Goal: Task Accomplishment & Management: Use online tool/utility

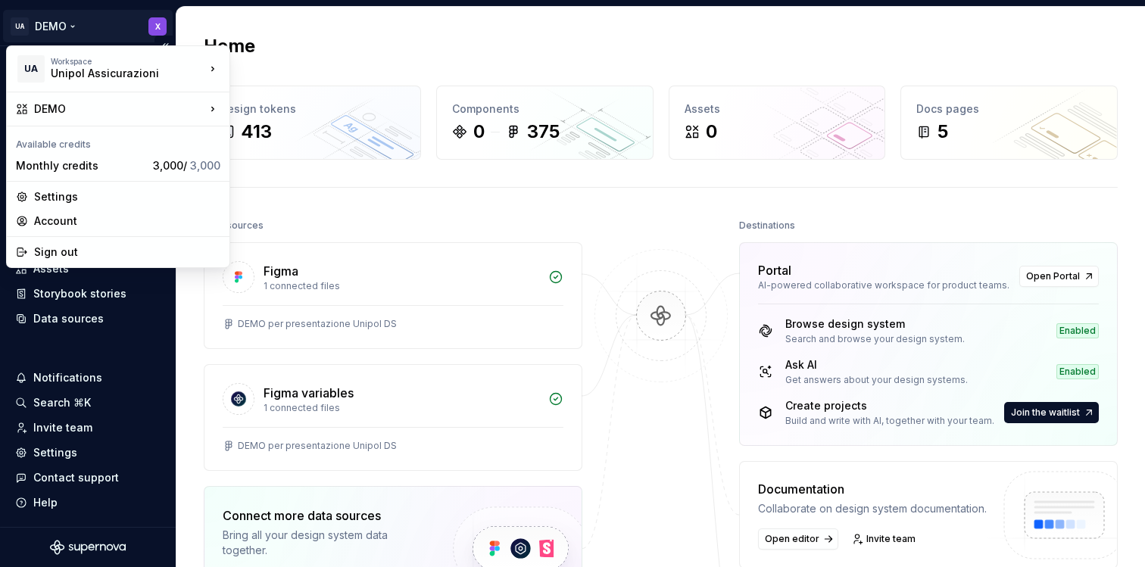
click at [146, 32] on html "UA DEMO X Home Documentation Analytics Code automation Dataset Default Design t…" at bounding box center [572, 283] width 1145 height 567
click at [129, 70] on div "Unipol Assicurazioni" at bounding box center [115, 73] width 129 height 15
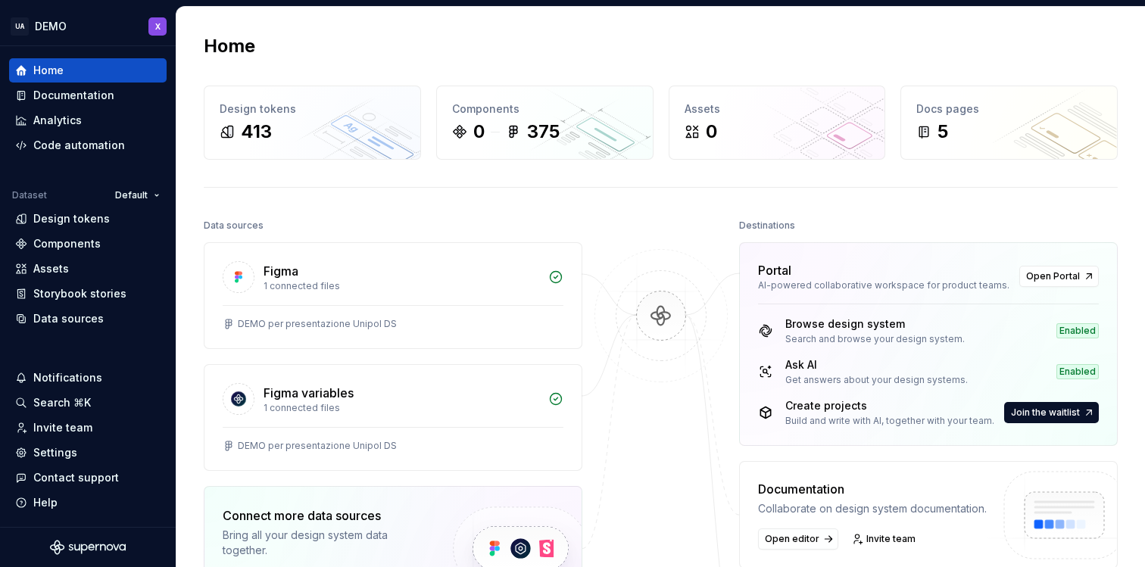
click at [266, 22] on html "UA DEMO X Home Documentation Analytics Code automation Dataset Default Design t…" at bounding box center [572, 283] width 1145 height 567
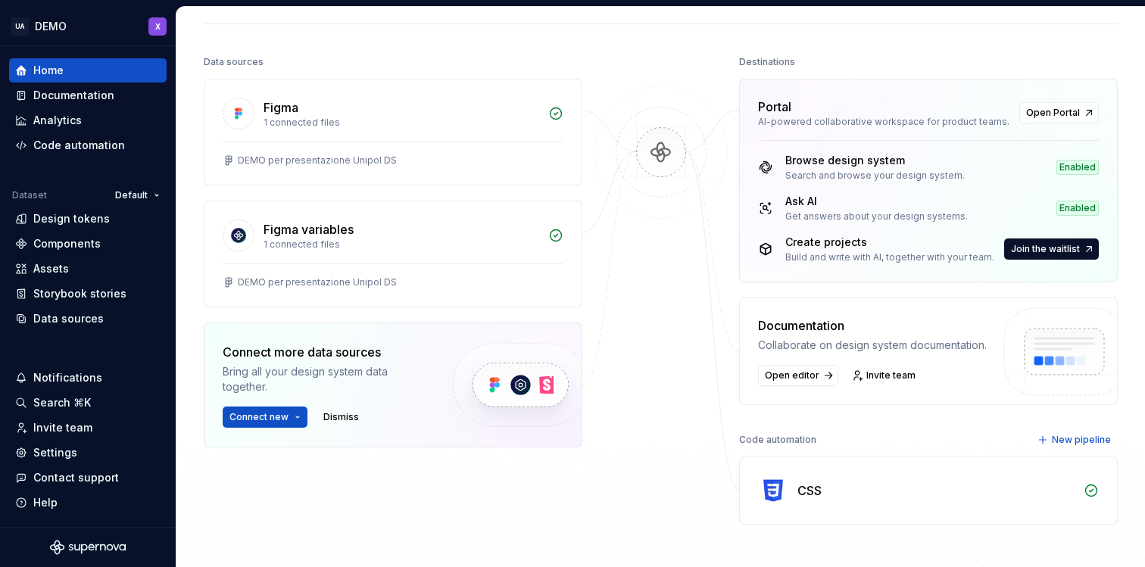
scroll to position [163, 0]
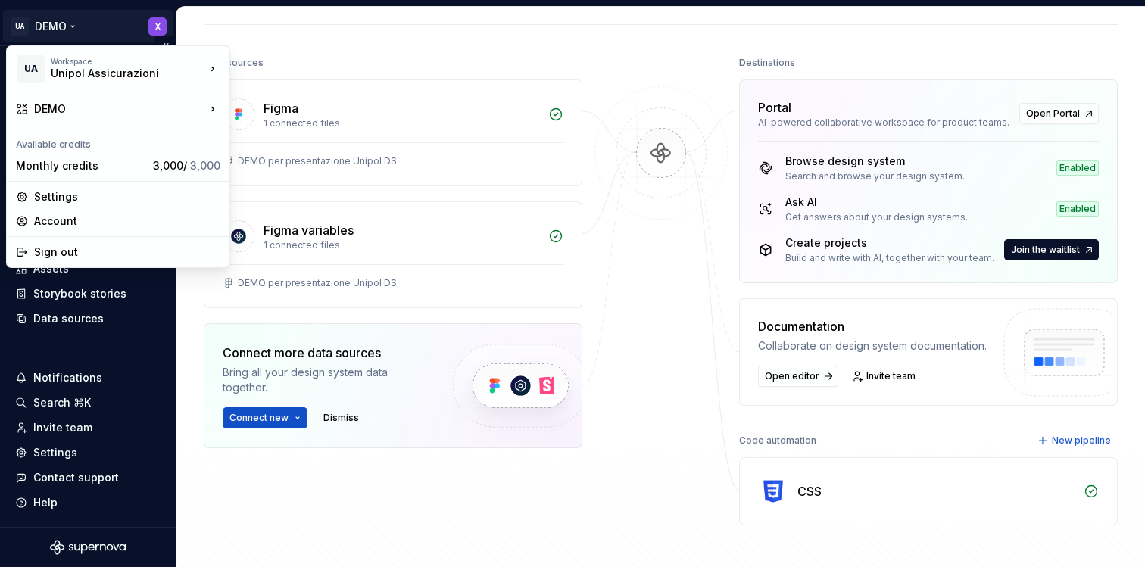
click at [156, 26] on html "UA DEMO X Home Documentation Analytics Code automation Dataset Default Design t…" at bounding box center [572, 283] width 1145 height 567
click at [154, 27] on html "UA DEMO X Home Documentation Analytics Code automation Dataset Default Design t…" at bounding box center [572, 283] width 1145 height 567
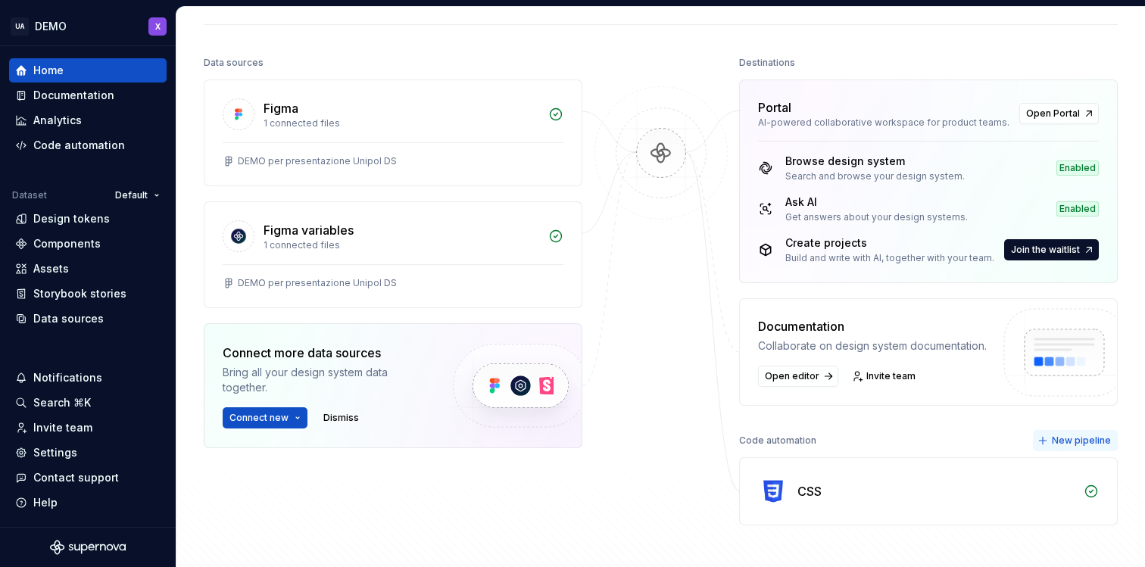
click at [1060, 440] on span "New pipeline" at bounding box center [1081, 441] width 59 height 12
click at [933, 495] on div "CSS" at bounding box center [936, 492] width 277 height 18
click at [1084, 486] on icon at bounding box center [1091, 491] width 15 height 15
click at [815, 493] on div "CSS" at bounding box center [810, 492] width 24 height 18
click at [768, 493] on img at bounding box center [773, 491] width 30 height 30
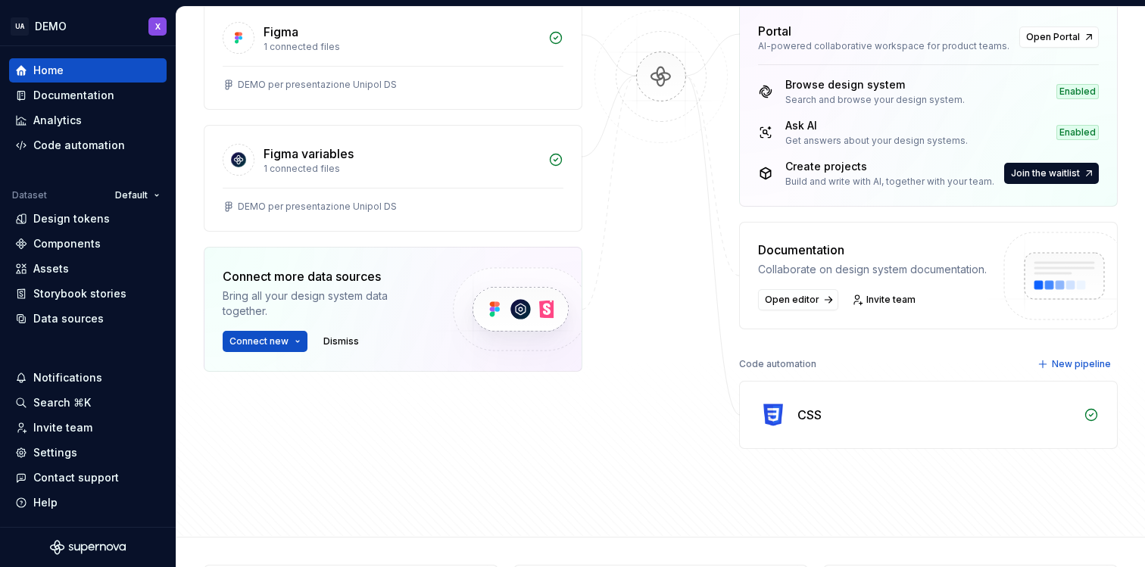
scroll to position [255, 0]
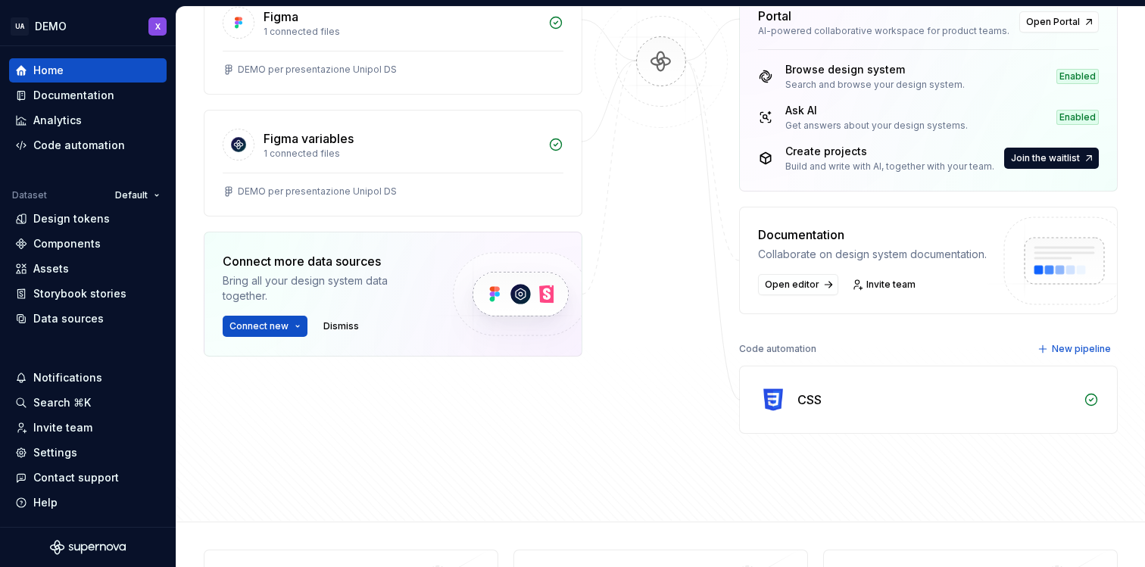
click at [793, 395] on div "CSS" at bounding box center [928, 400] width 377 height 67
click at [1094, 399] on icon at bounding box center [1091, 399] width 15 height 15
click at [801, 433] on div "CSS" at bounding box center [928, 400] width 379 height 68
click at [801, 426] on div "CSS" at bounding box center [928, 400] width 377 height 67
click at [873, 391] on div "CSS" at bounding box center [936, 400] width 277 height 18
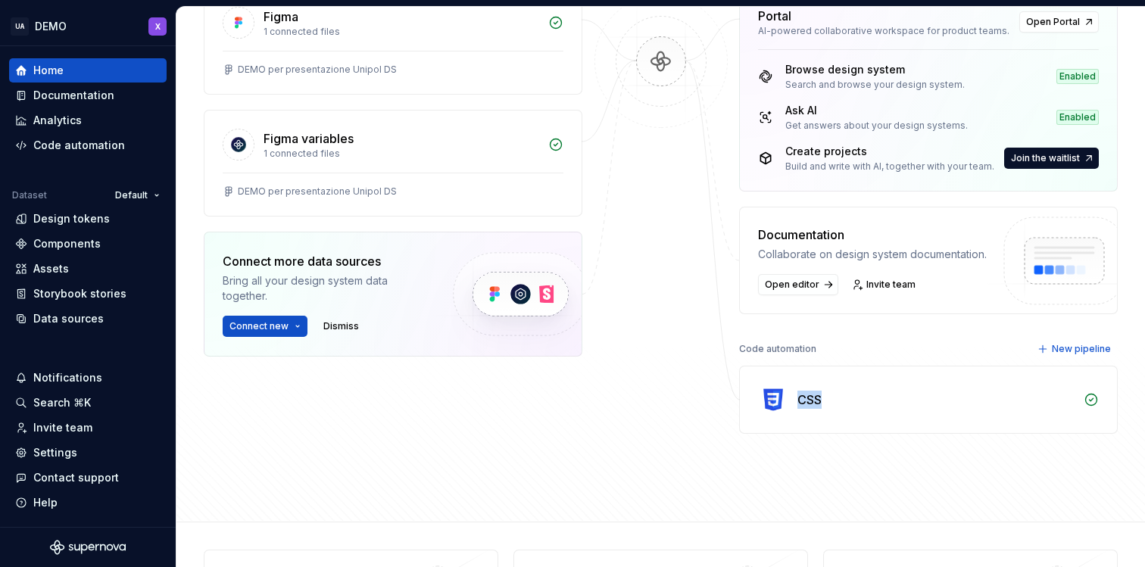
click at [873, 391] on div "CSS" at bounding box center [936, 400] width 277 height 18
click at [1092, 401] on icon at bounding box center [1091, 399] width 15 height 15
click at [1083, 354] on span "New pipeline" at bounding box center [1081, 349] width 59 height 12
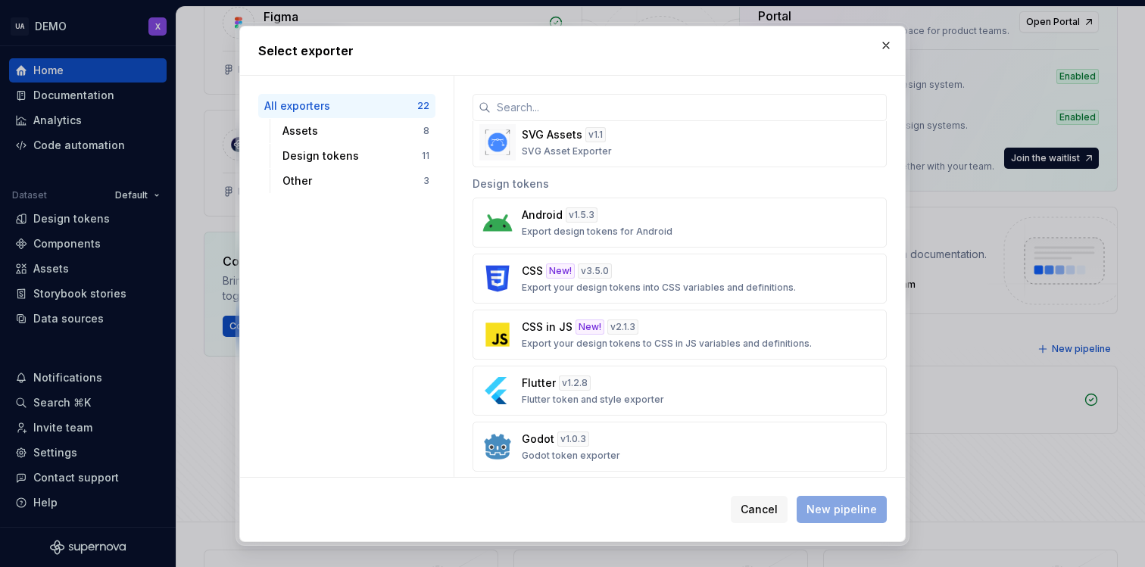
scroll to position [430, 0]
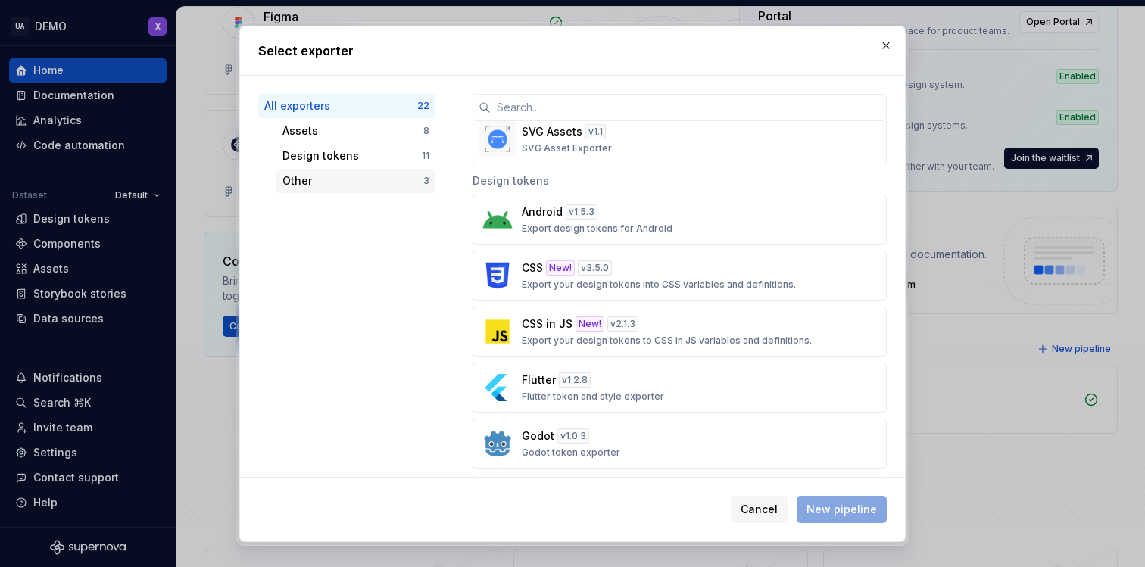
click at [383, 177] on div "Other" at bounding box center [353, 180] width 141 height 15
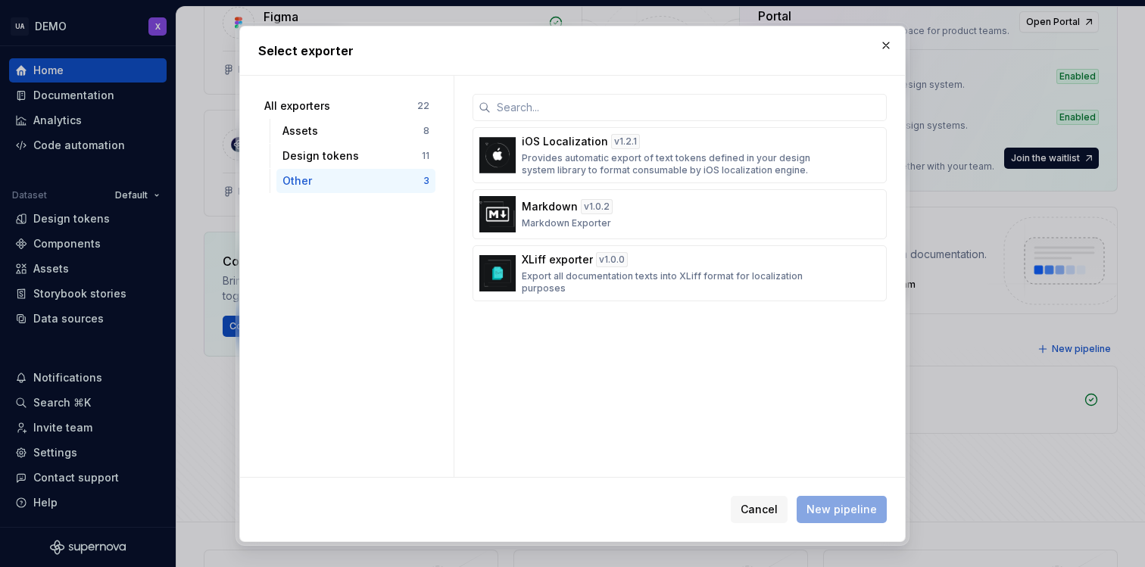
scroll to position [0, 0]
click at [386, 157] on div "Design tokens" at bounding box center [352, 155] width 139 height 15
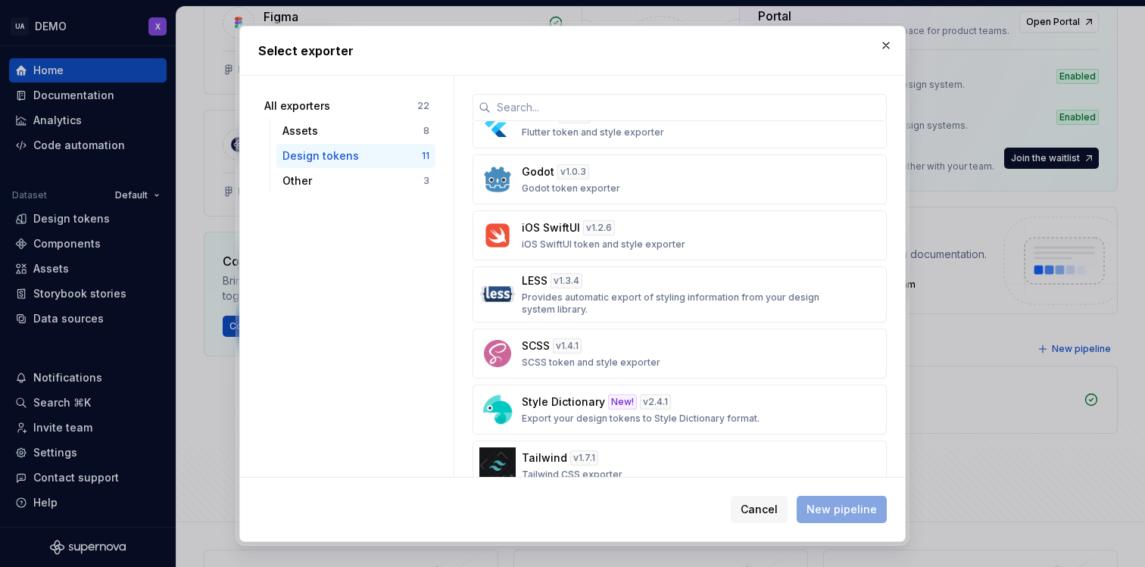
scroll to position [285, 0]
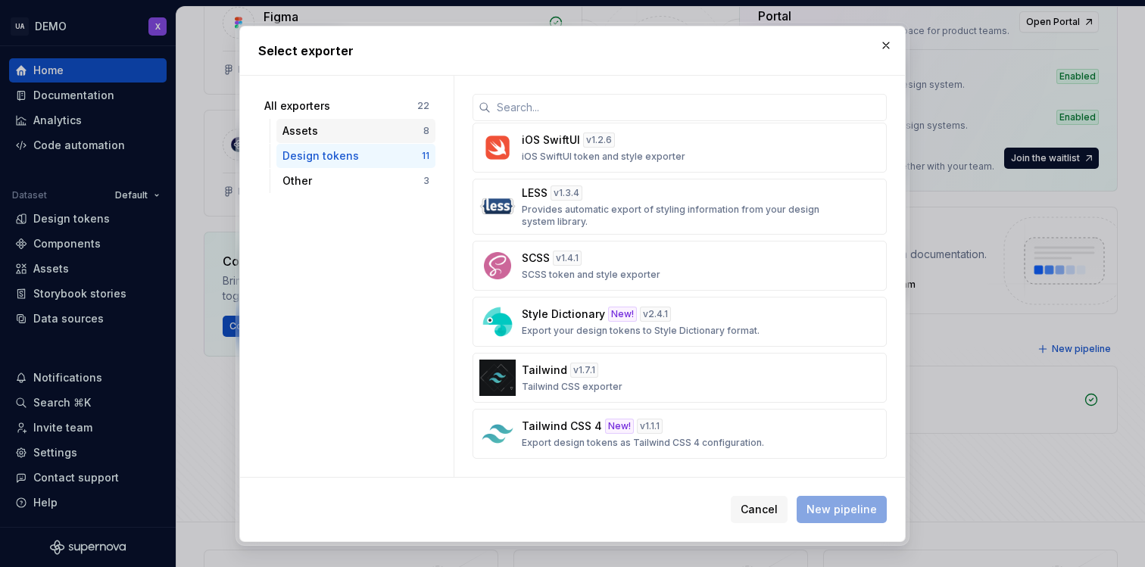
click at [362, 127] on div "Assets" at bounding box center [353, 130] width 141 height 15
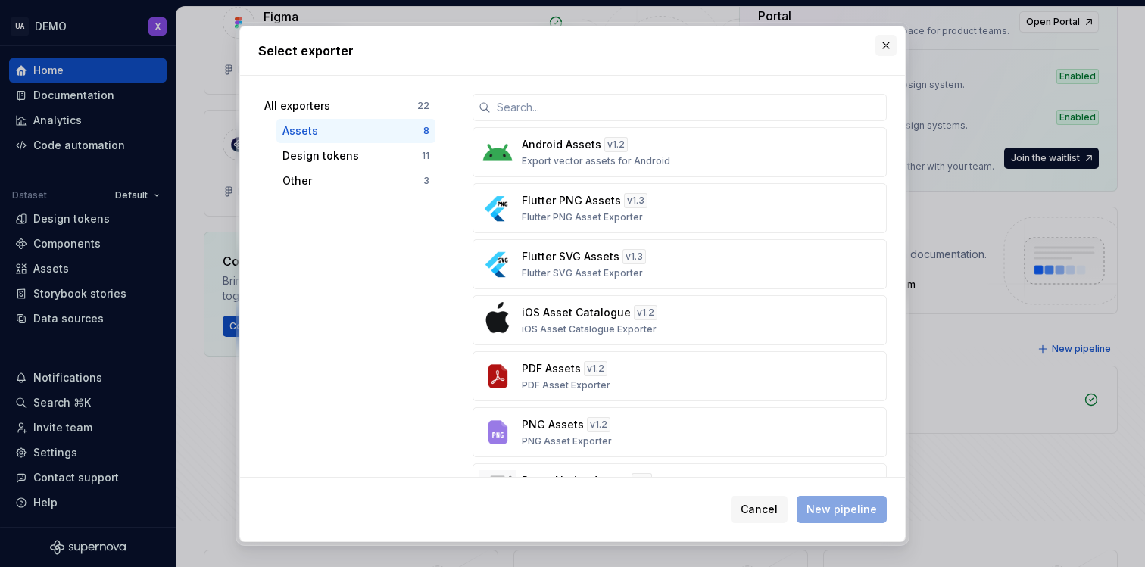
click at [886, 42] on button "button" at bounding box center [886, 45] width 21 height 21
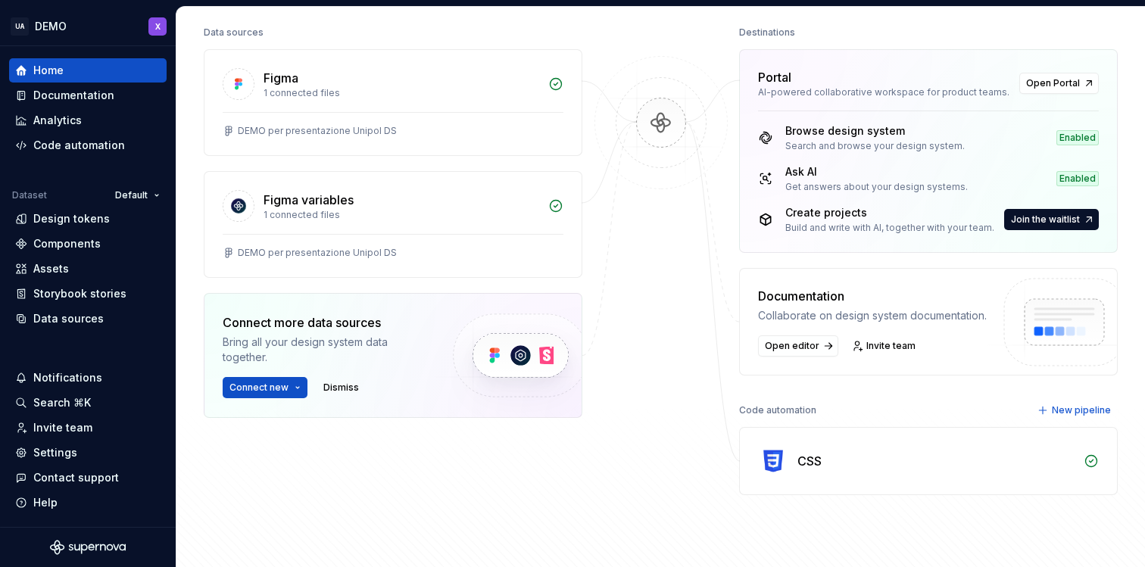
scroll to position [220, 0]
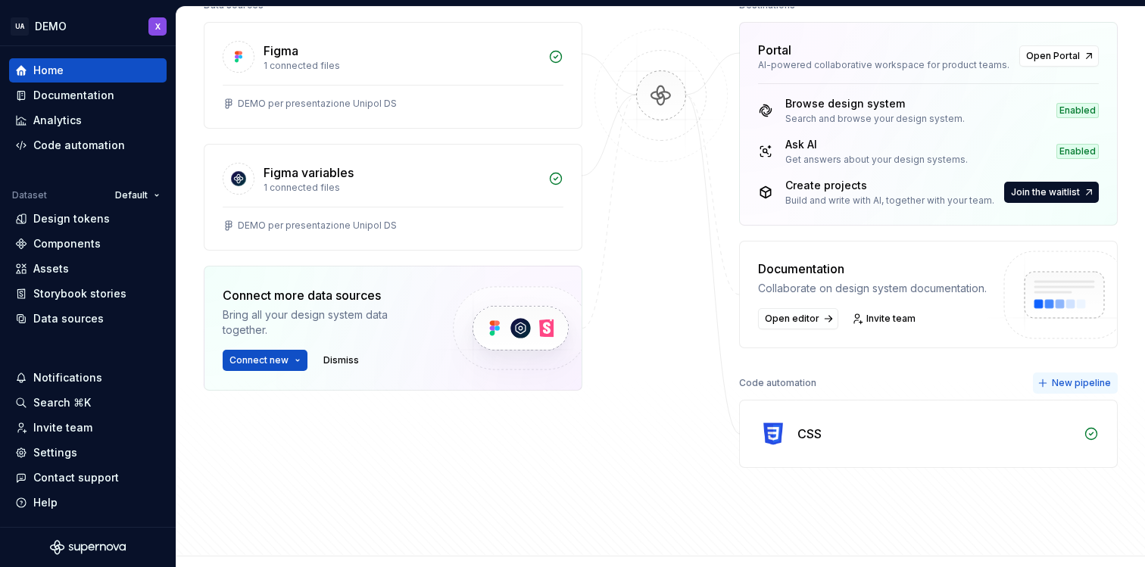
click at [1100, 390] on button "New pipeline" at bounding box center [1075, 383] width 85 height 21
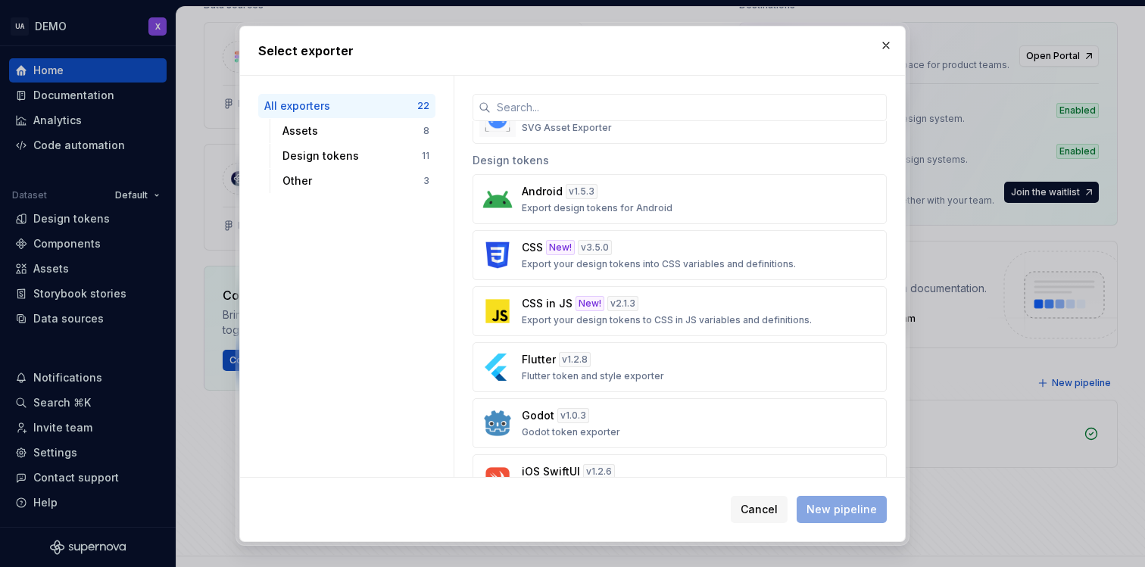
scroll to position [459, 0]
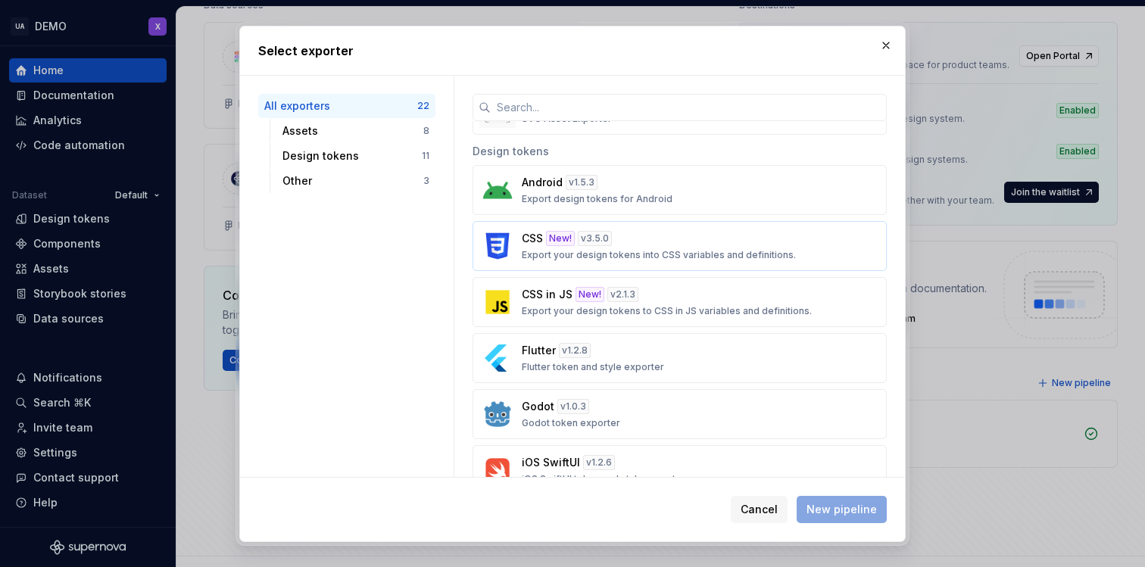
click at [677, 255] on p "Export your design tokens into CSS variables and definitions." at bounding box center [659, 255] width 274 height 12
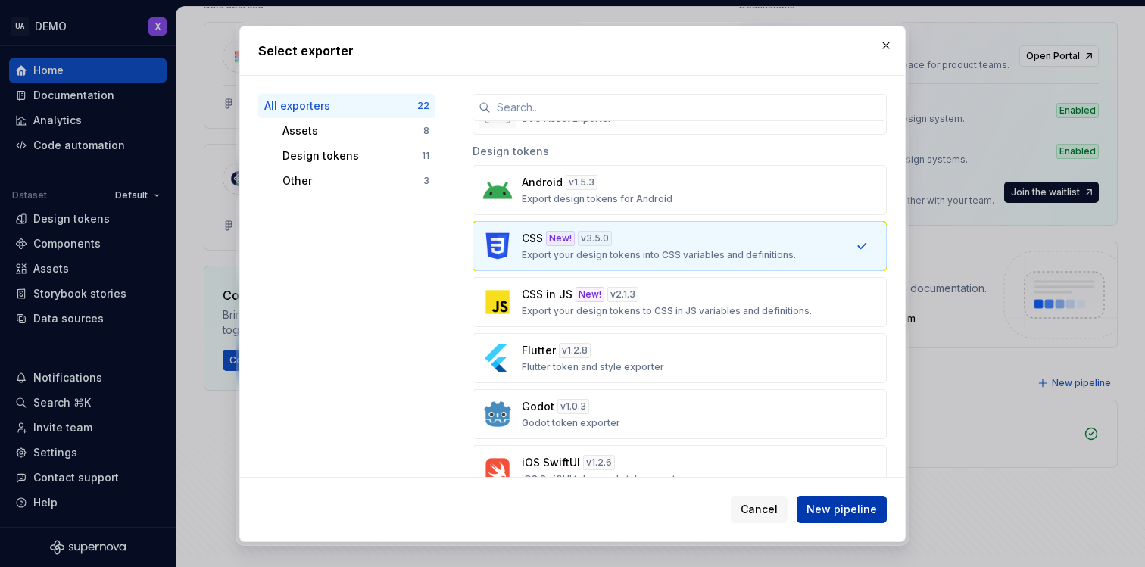
click at [844, 500] on button "New pipeline" at bounding box center [842, 509] width 90 height 27
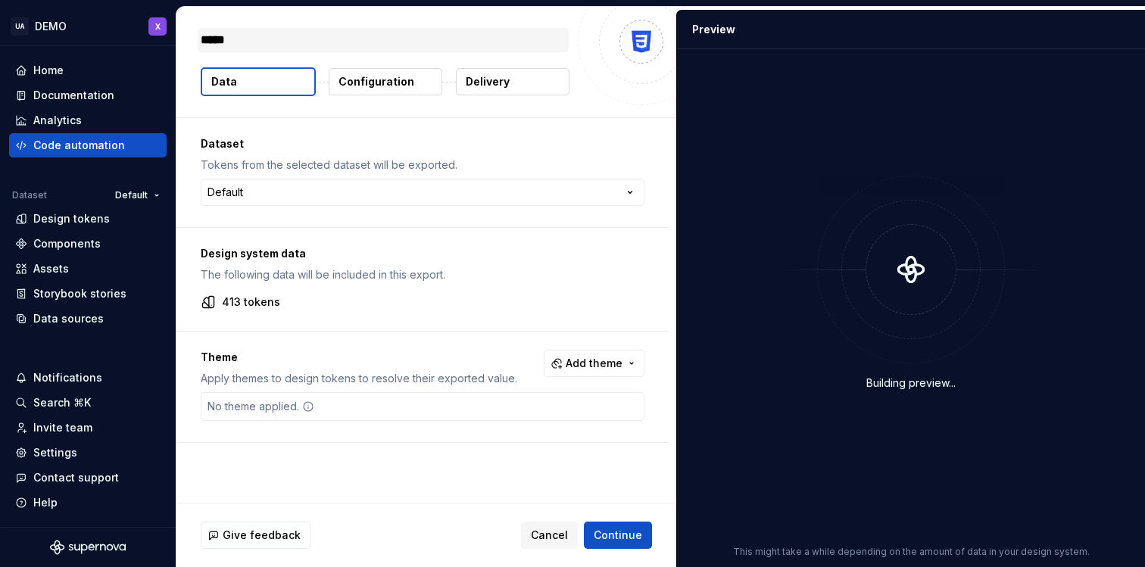
click at [264, 39] on textarea "*****" at bounding box center [383, 40] width 371 height 24
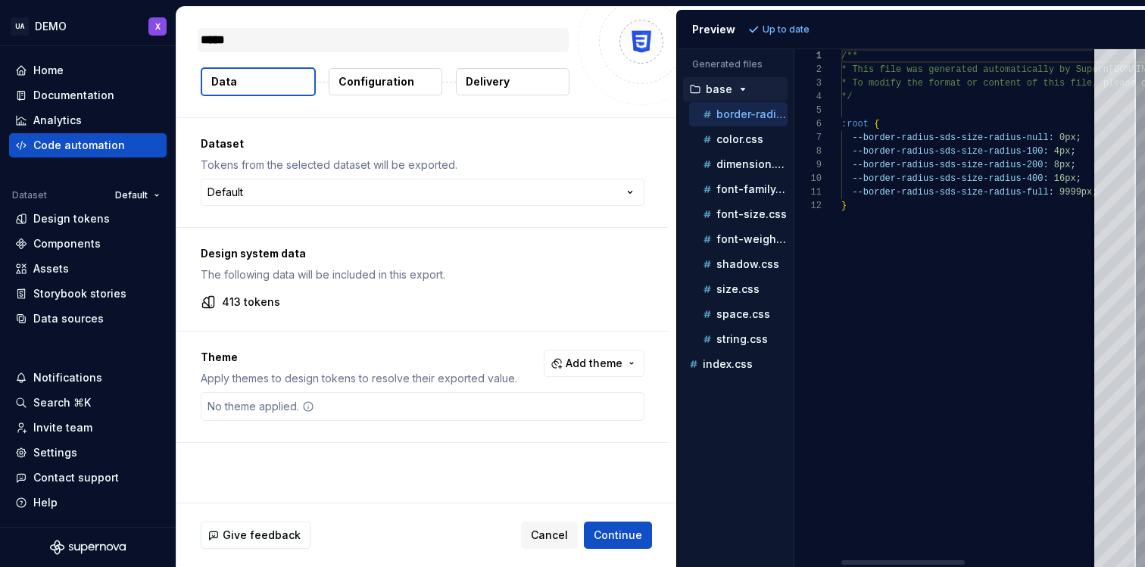
type textarea "*"
type textarea "***"
type textarea "*"
type textarea "*****"
type textarea "*"
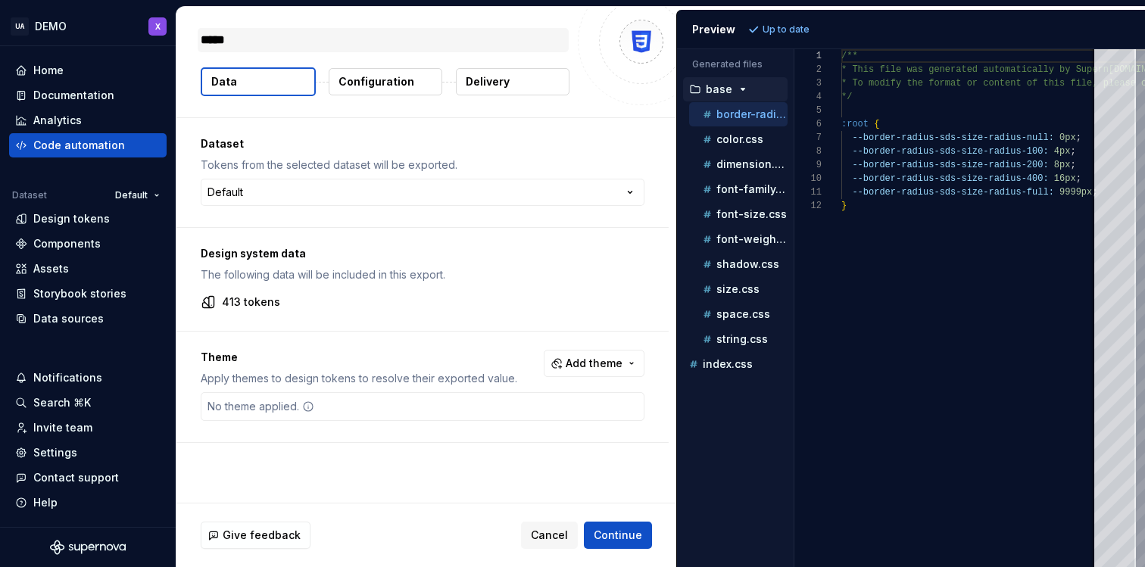
type textarea "******"
type textarea "*"
type textarea "*******"
type textarea "*"
type textarea "********"
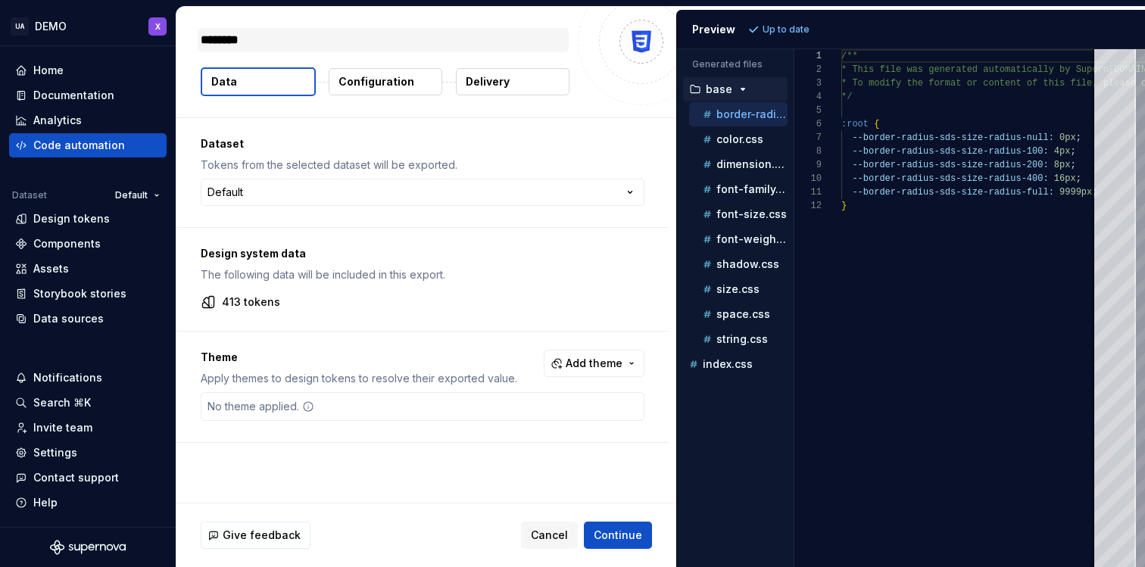
type textarea "*"
type textarea "********"
type textarea "*"
type textarea "**********"
type textarea "*"
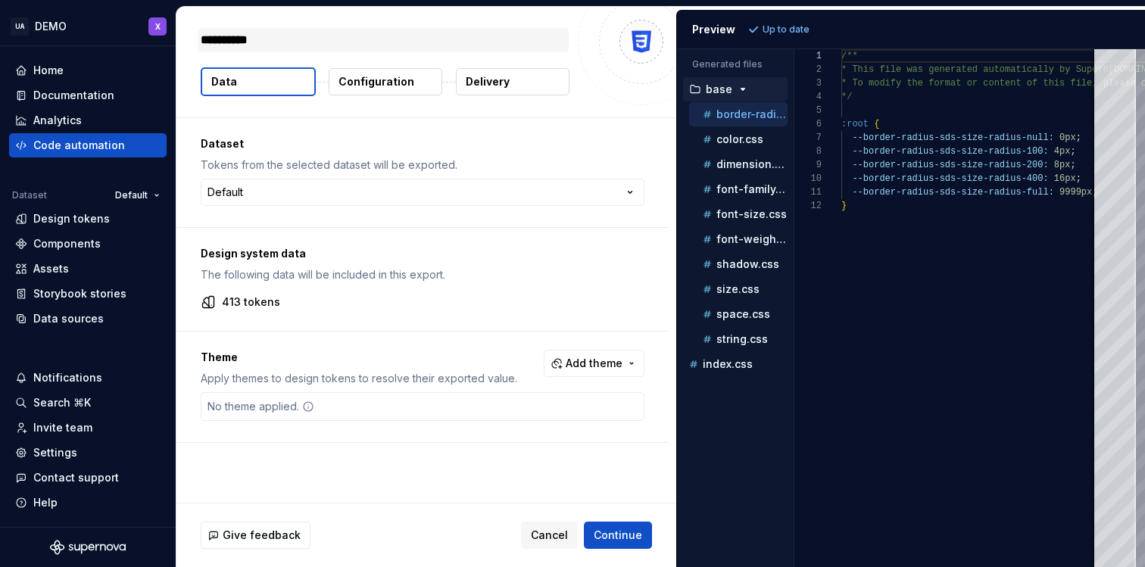
type textarea "**********"
type textarea "*"
type textarea "**********"
type textarea "*"
type textarea "**********"
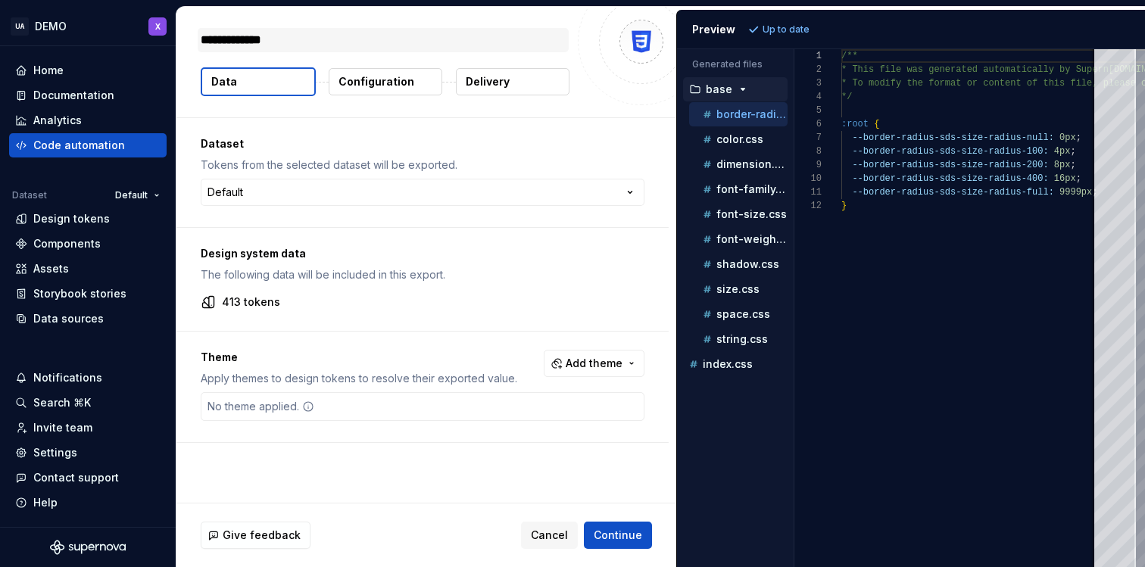
type textarea "*"
type textarea "**********"
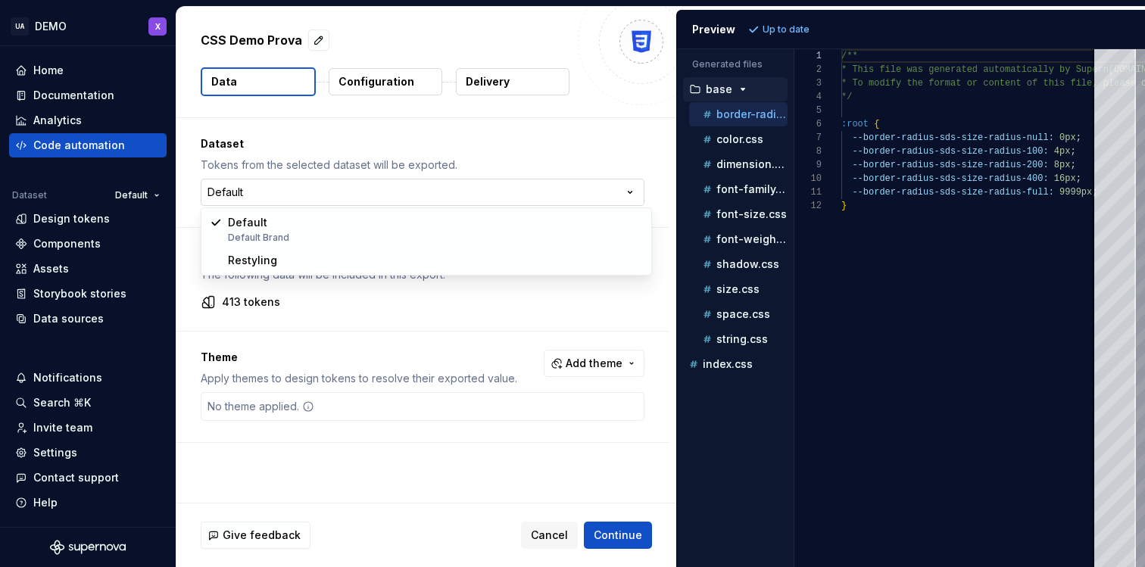
click at [256, 192] on html "UA DEMO X Home Documentation Analytics Code automation Dataset Default Design t…" at bounding box center [572, 283] width 1145 height 567
click at [254, 189] on html "UA DEMO X Home Documentation Analytics Code automation Dataset Default Design t…" at bounding box center [572, 283] width 1145 height 567
click at [591, 362] on span "Add theme" at bounding box center [594, 363] width 57 height 15
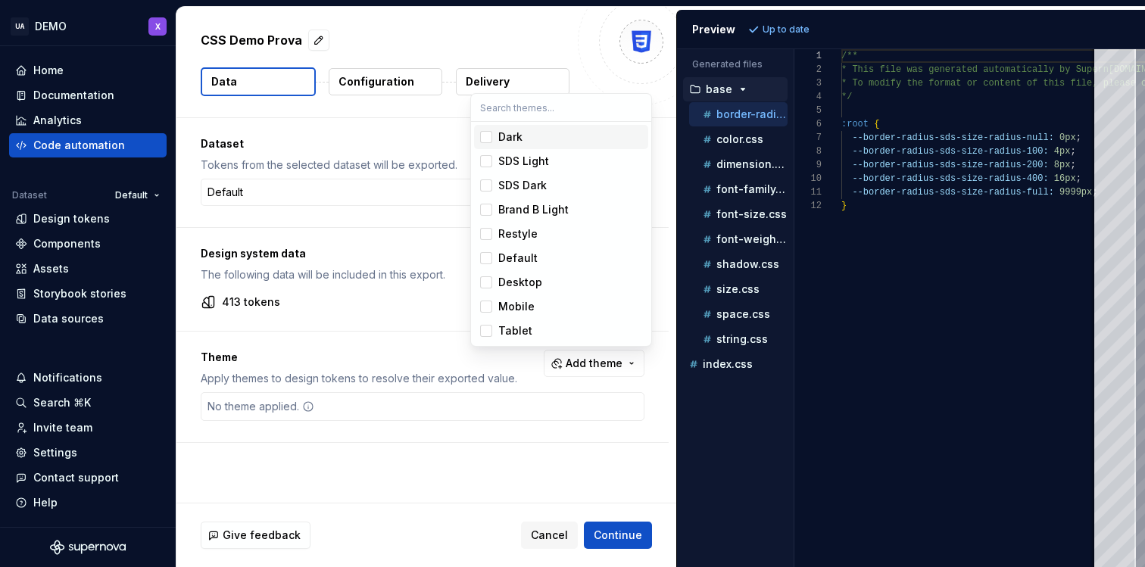
click at [489, 136] on div "Suggestions" at bounding box center [486, 137] width 12 height 12
click at [488, 164] on div "Suggestions" at bounding box center [486, 161] width 12 height 12
click at [488, 187] on div "Suggestions" at bounding box center [486, 186] width 12 height 12
click at [489, 207] on div "Suggestions" at bounding box center [486, 210] width 12 height 12
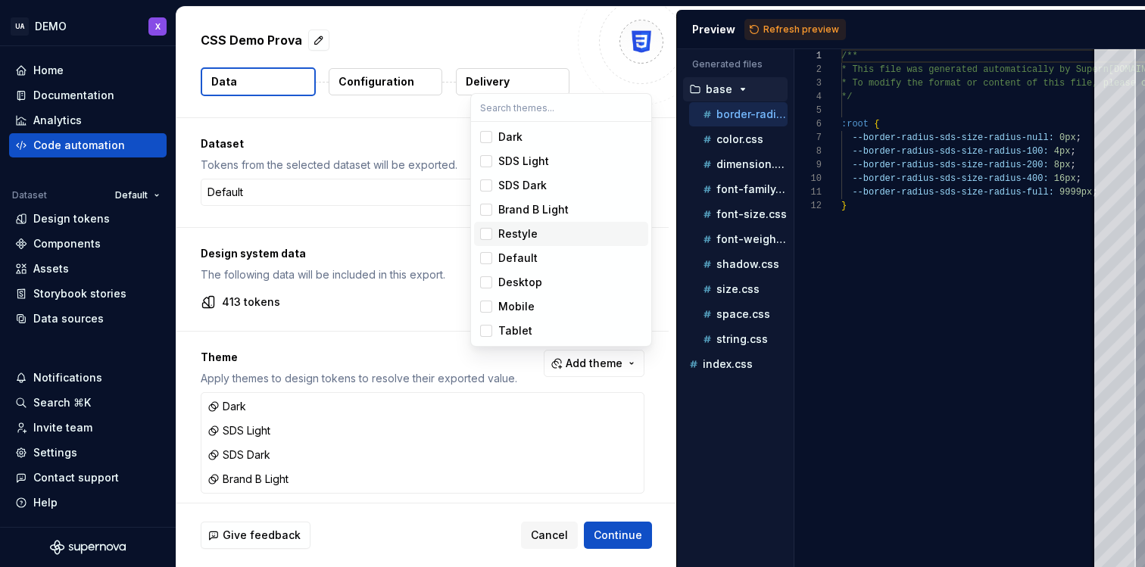
click at [489, 234] on div "Suggestions" at bounding box center [486, 234] width 12 height 12
click at [489, 258] on div "Suggestions" at bounding box center [486, 258] width 12 height 12
click at [488, 280] on div "Suggestions" at bounding box center [486, 283] width 12 height 12
click at [486, 305] on div "Suggestions" at bounding box center [486, 307] width 12 height 12
click at [486, 332] on div "Suggestions" at bounding box center [486, 331] width 12 height 12
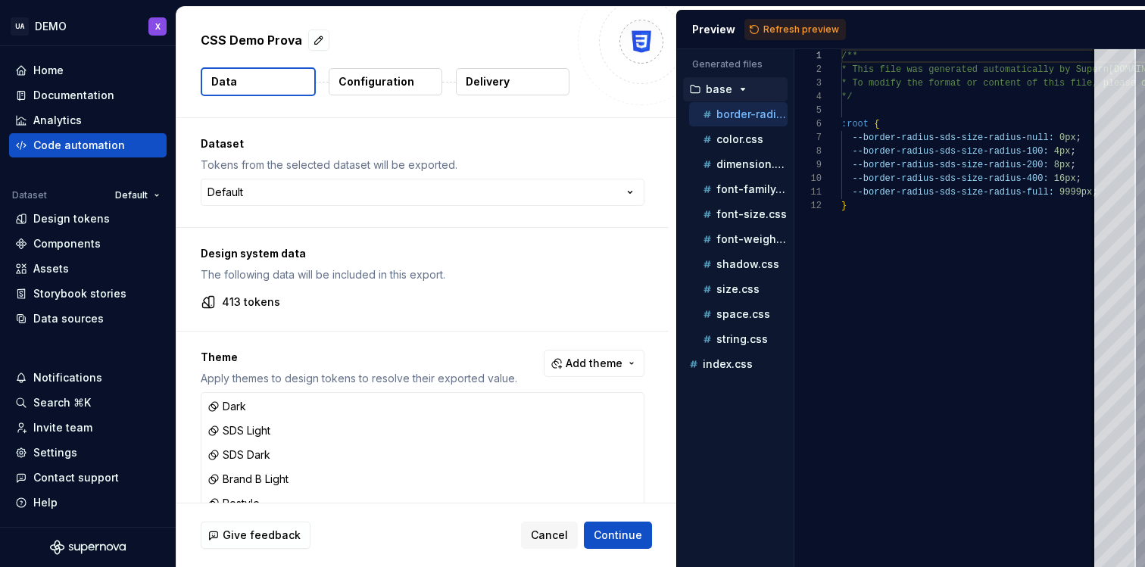
click at [623, 533] on html "UA DEMO X Home Documentation Analytics Code automation Dataset Default Design t…" at bounding box center [572, 283] width 1145 height 567
click at [623, 533] on span "Continue" at bounding box center [618, 535] width 48 height 15
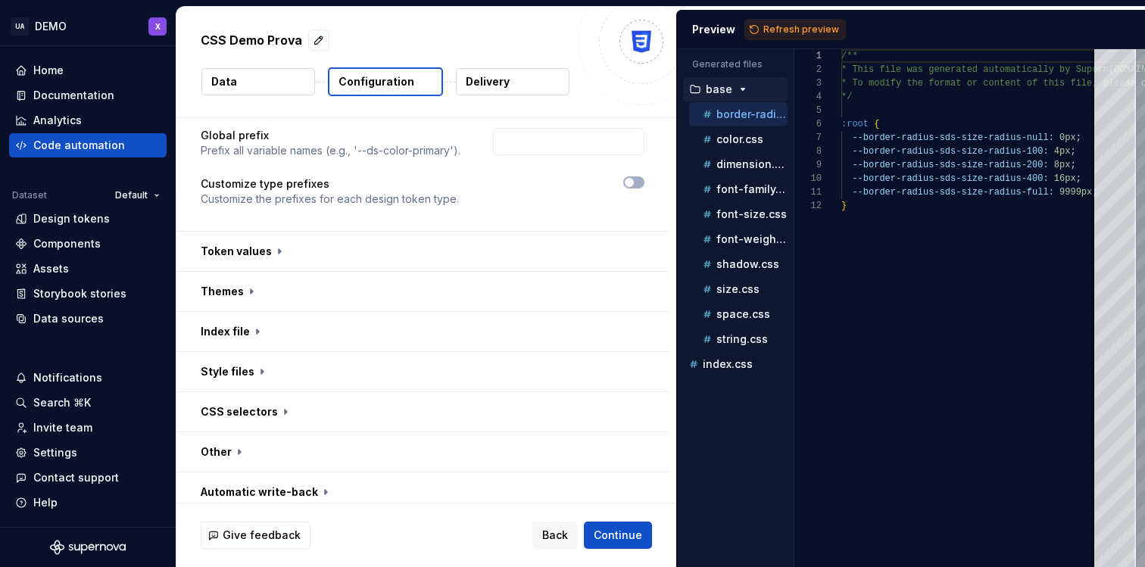
scroll to position [158, 0]
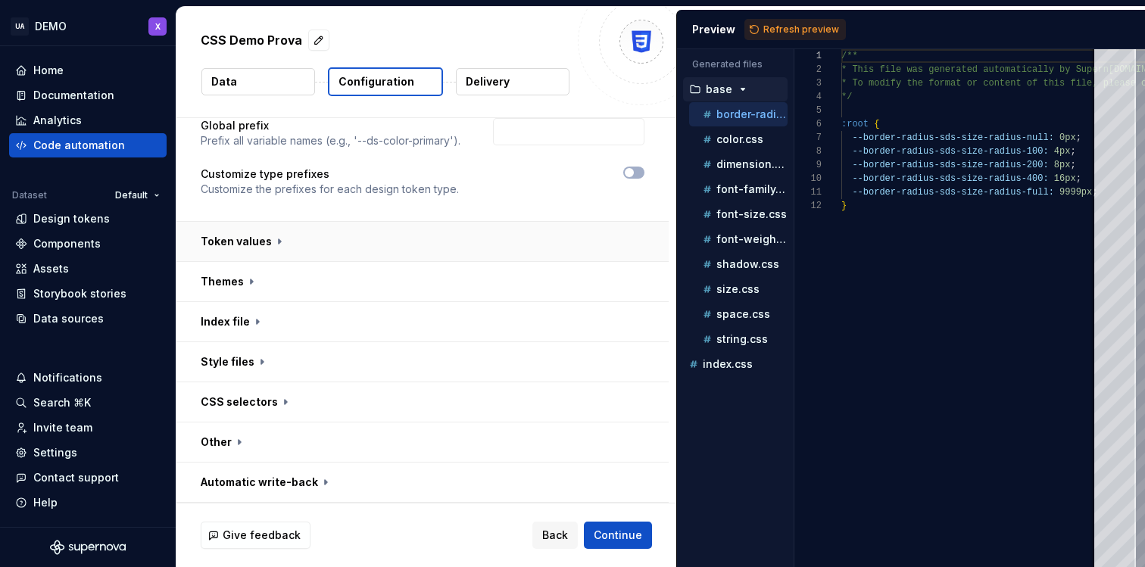
click at [281, 244] on button "button" at bounding box center [423, 241] width 492 height 39
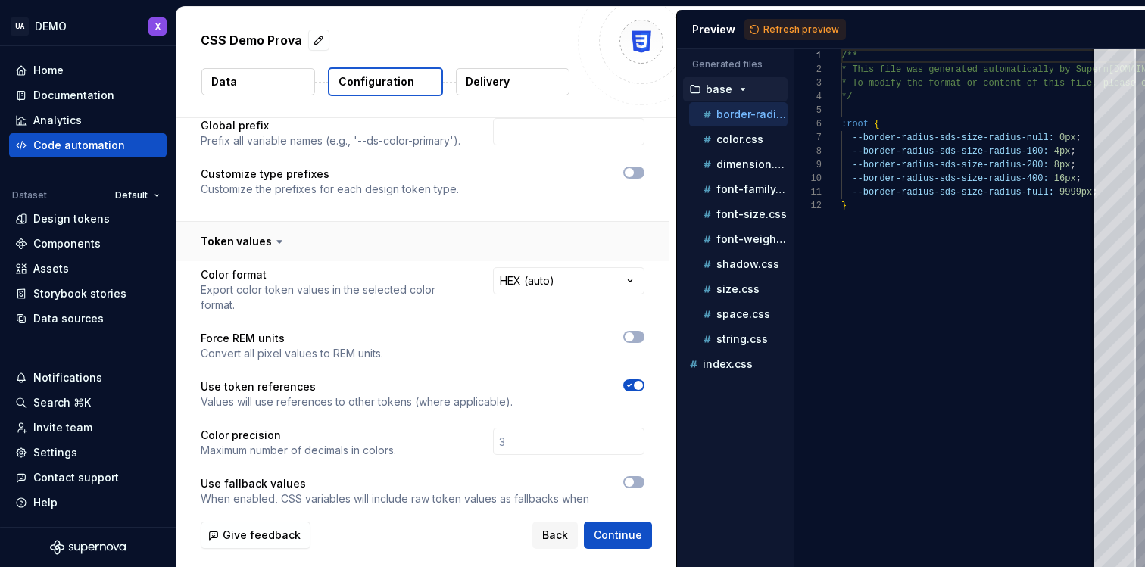
click at [281, 244] on icon at bounding box center [279, 241] width 15 height 15
click at [263, 242] on button "button" at bounding box center [423, 241] width 492 height 39
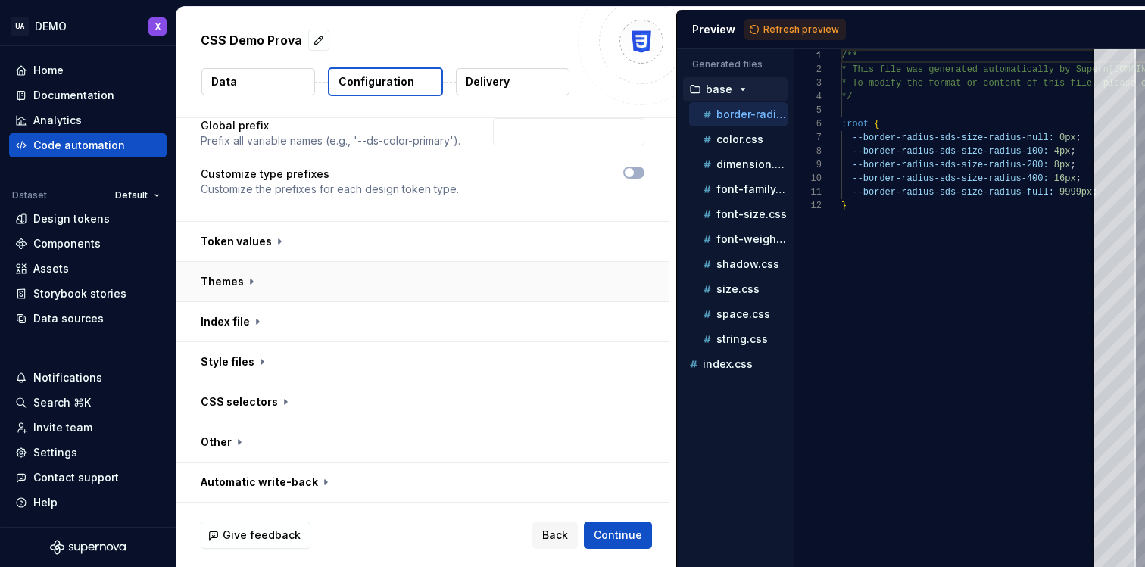
click at [257, 296] on button "button" at bounding box center [423, 281] width 492 height 39
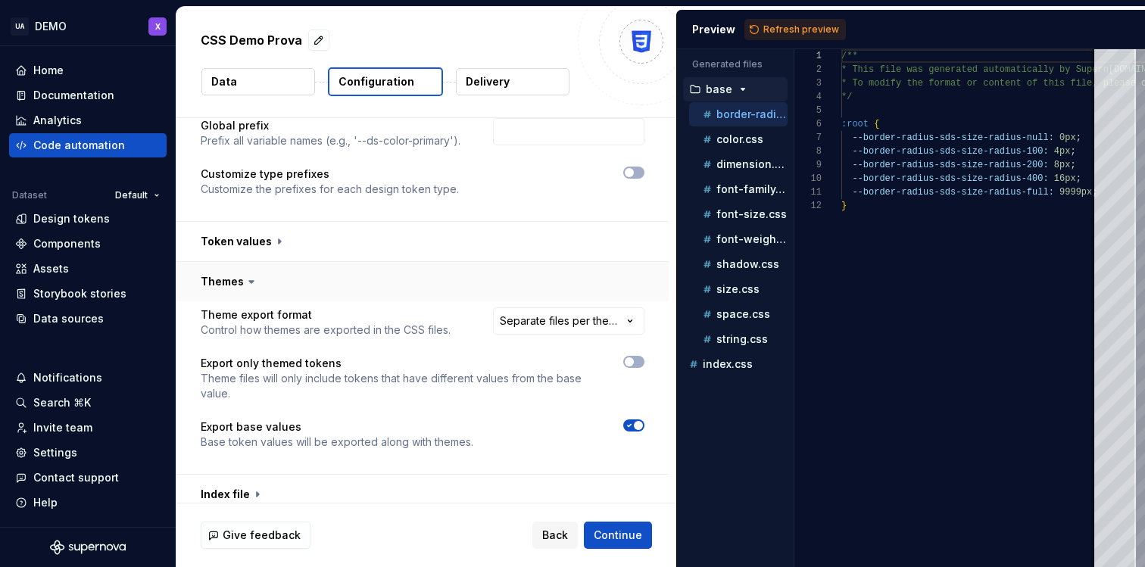
click at [256, 294] on button "button" at bounding box center [423, 281] width 492 height 39
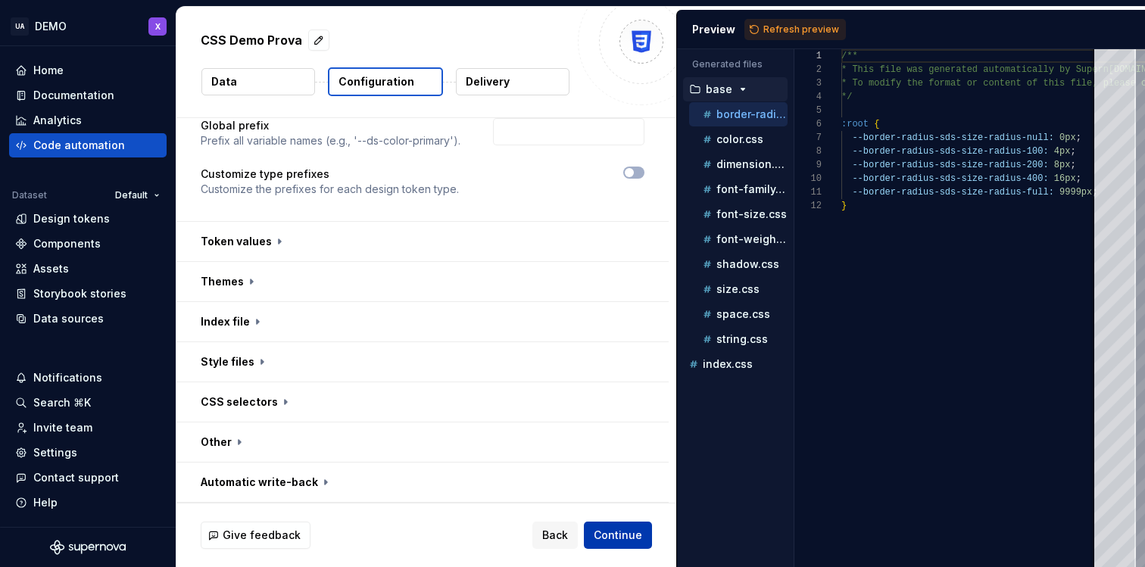
click at [624, 540] on span "Continue" at bounding box center [618, 535] width 48 height 15
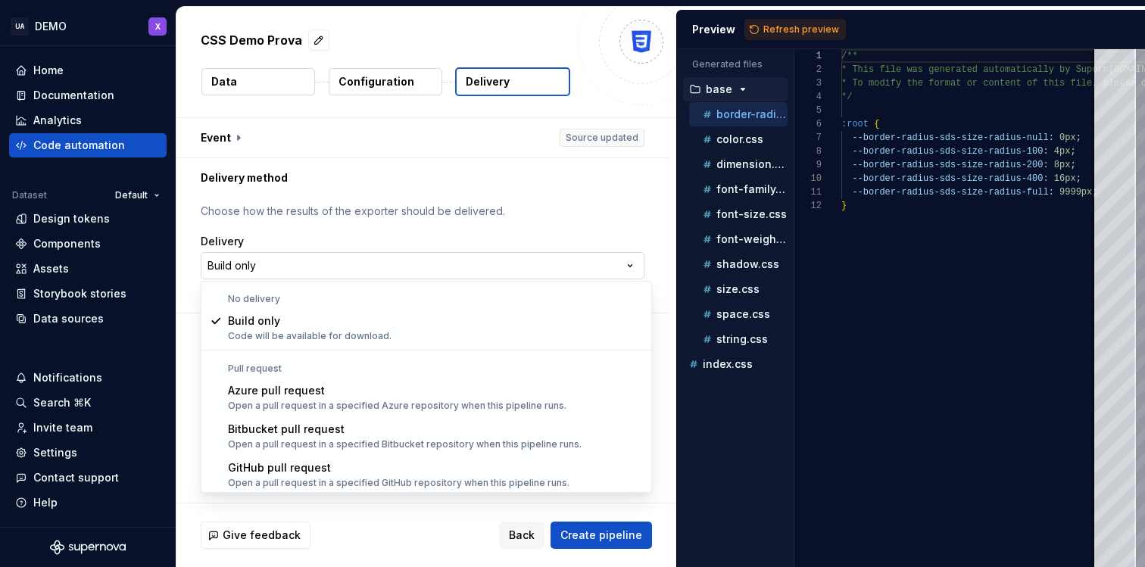
click at [637, 267] on html "**********" at bounding box center [572, 283] width 1145 height 567
click at [748, 139] on html "**********" at bounding box center [572, 283] width 1145 height 567
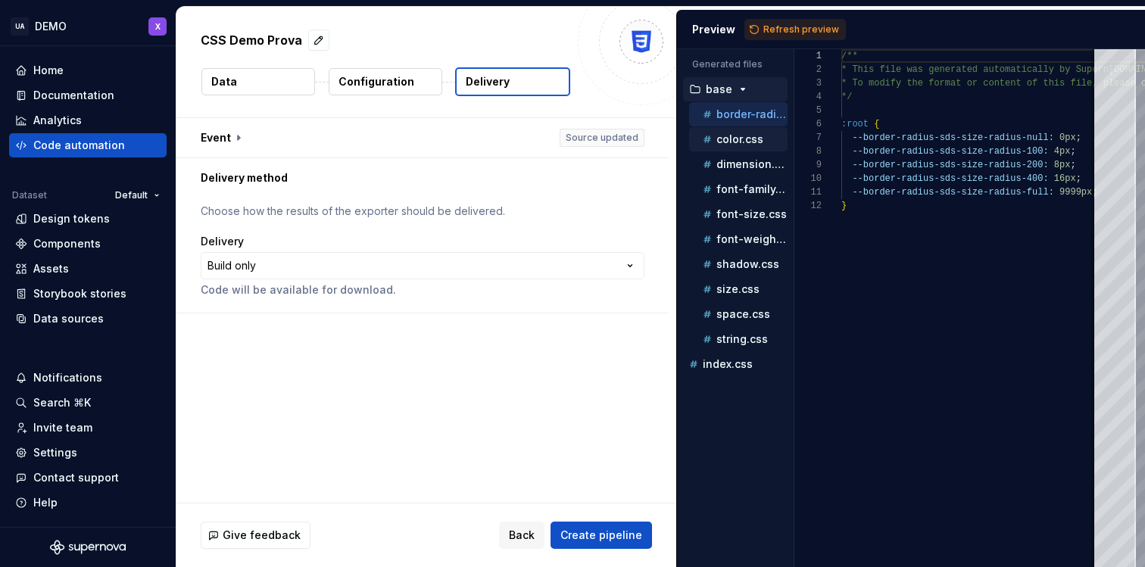
click at [742, 143] on p "color.css" at bounding box center [740, 139] width 47 height 12
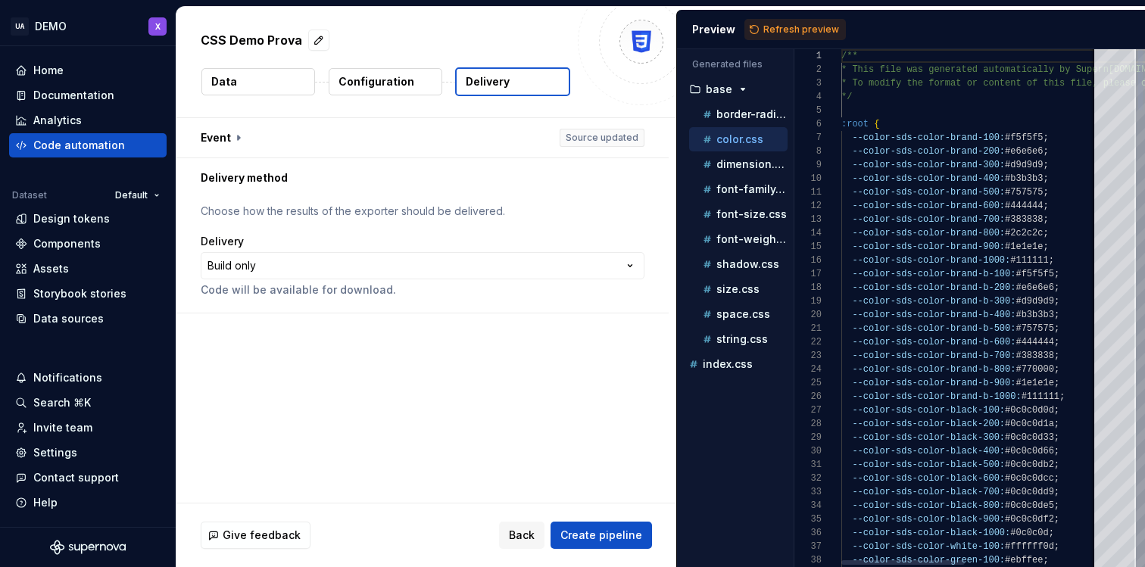
scroll to position [136, 0]
click at [740, 162] on p "dimension.css" at bounding box center [752, 164] width 71 height 12
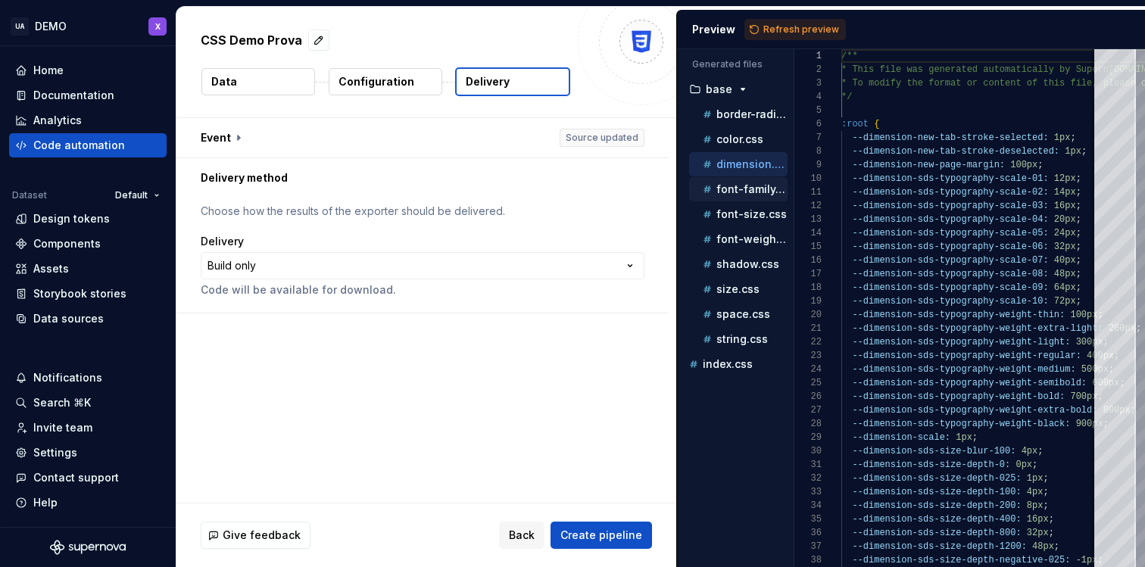
click at [732, 186] on p "font-family.css" at bounding box center [752, 189] width 71 height 12
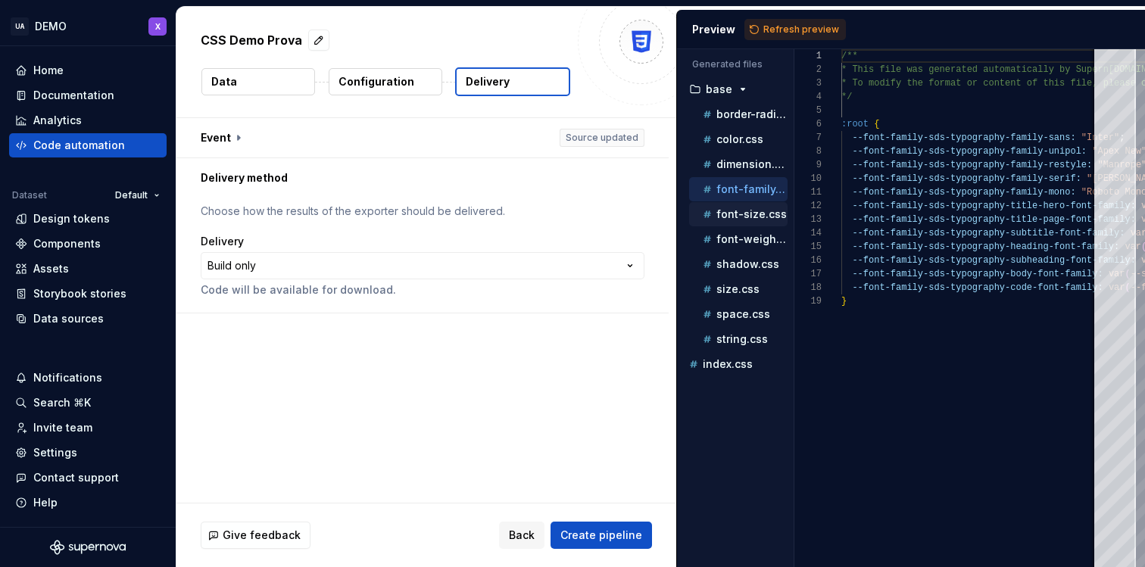
click at [732, 212] on p "font-size.css" at bounding box center [752, 214] width 70 height 12
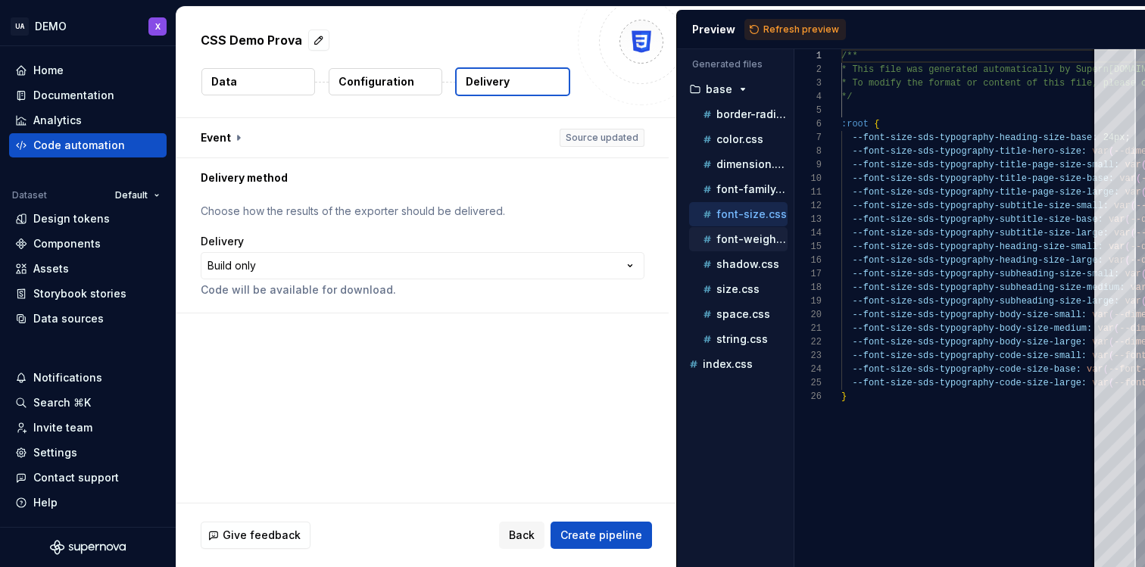
click at [730, 237] on p "font-weight.css" at bounding box center [752, 239] width 71 height 12
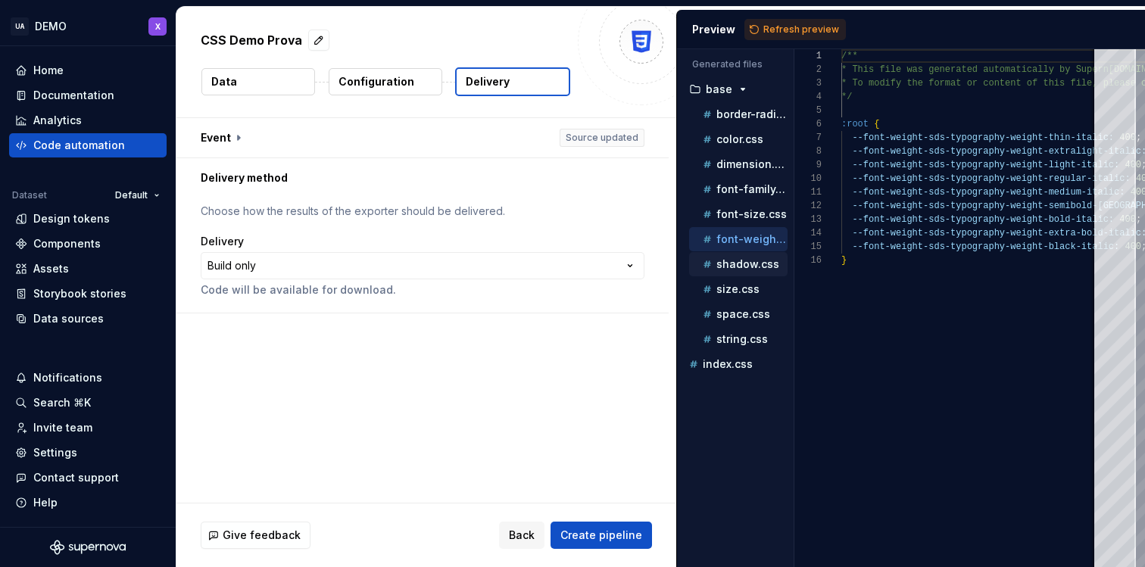
click at [721, 258] on p "shadow.css" at bounding box center [748, 264] width 63 height 12
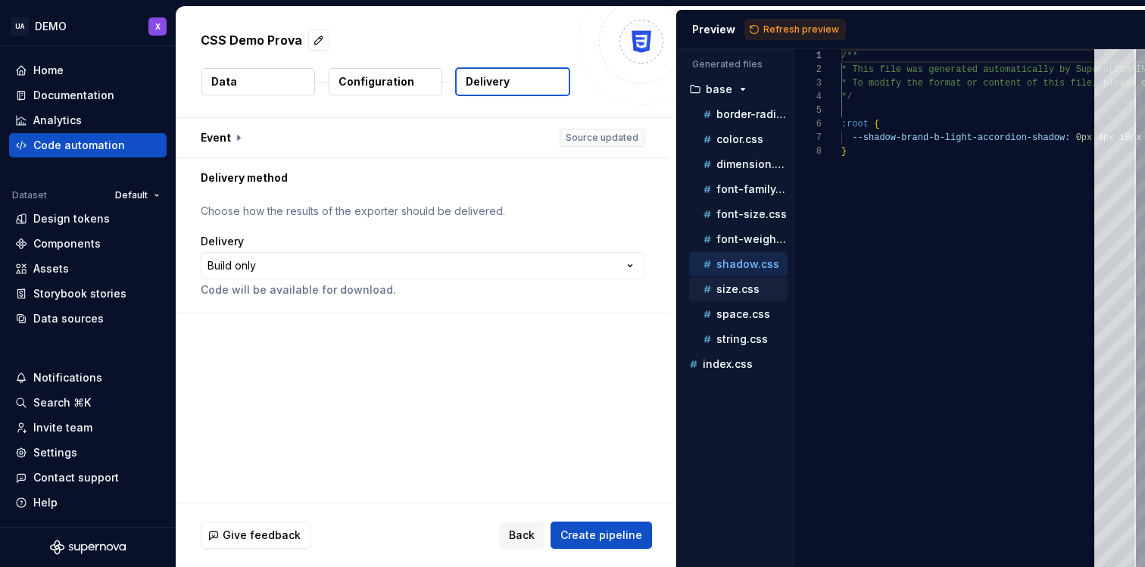
click at [726, 286] on p "size.css" at bounding box center [738, 289] width 43 height 12
click at [730, 311] on p "space.css" at bounding box center [744, 314] width 54 height 12
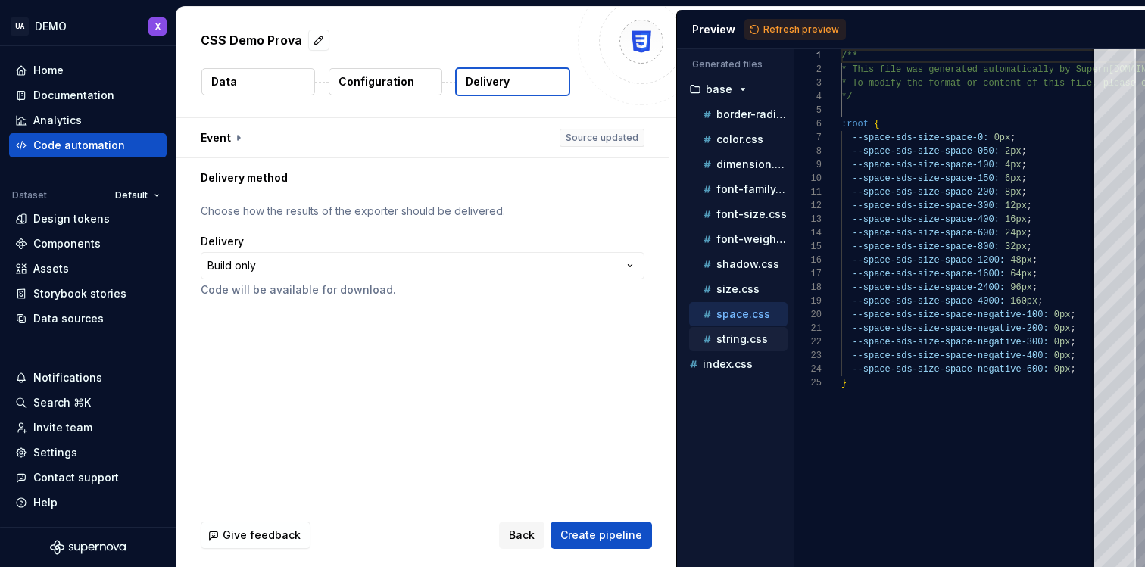
click at [726, 342] on p "string.css" at bounding box center [743, 339] width 52 height 12
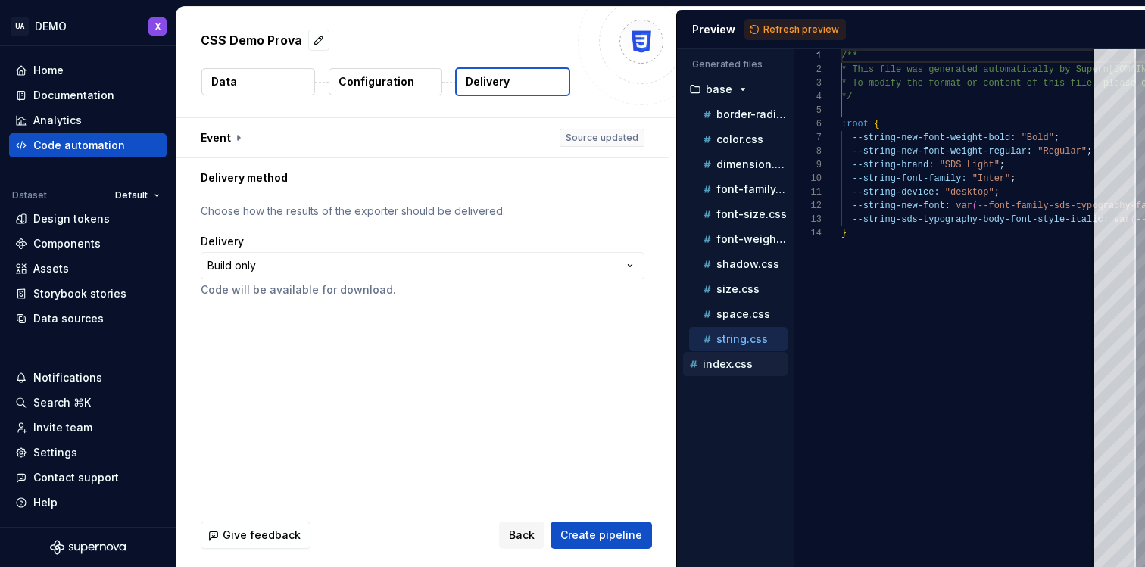
click at [726, 357] on div "index.css" at bounding box center [737, 364] width 102 height 15
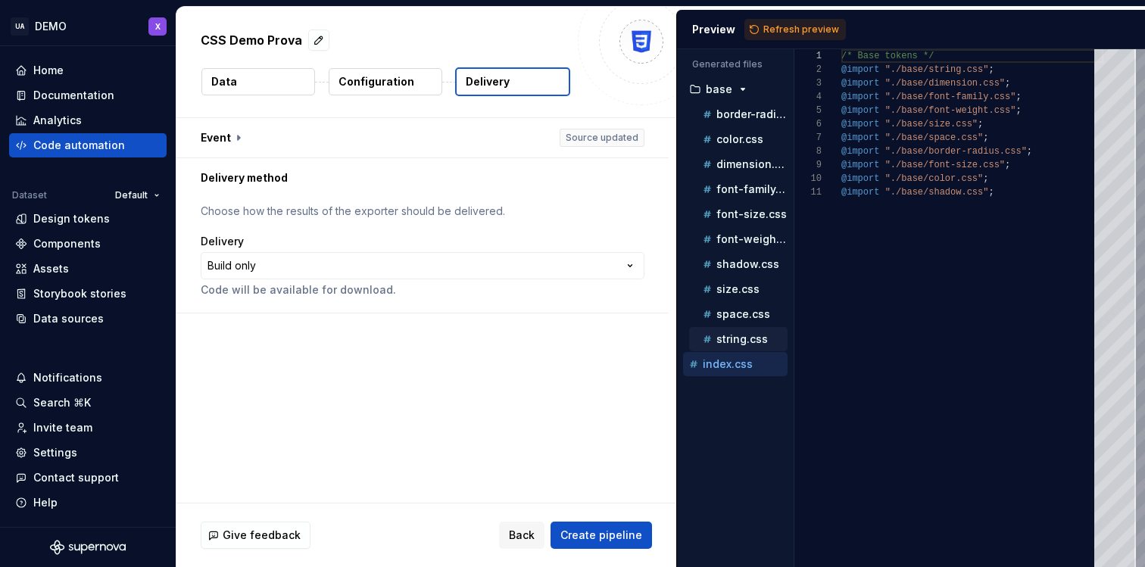
click at [736, 336] on p "string.css" at bounding box center [743, 339] width 52 height 12
type textarea "**********"
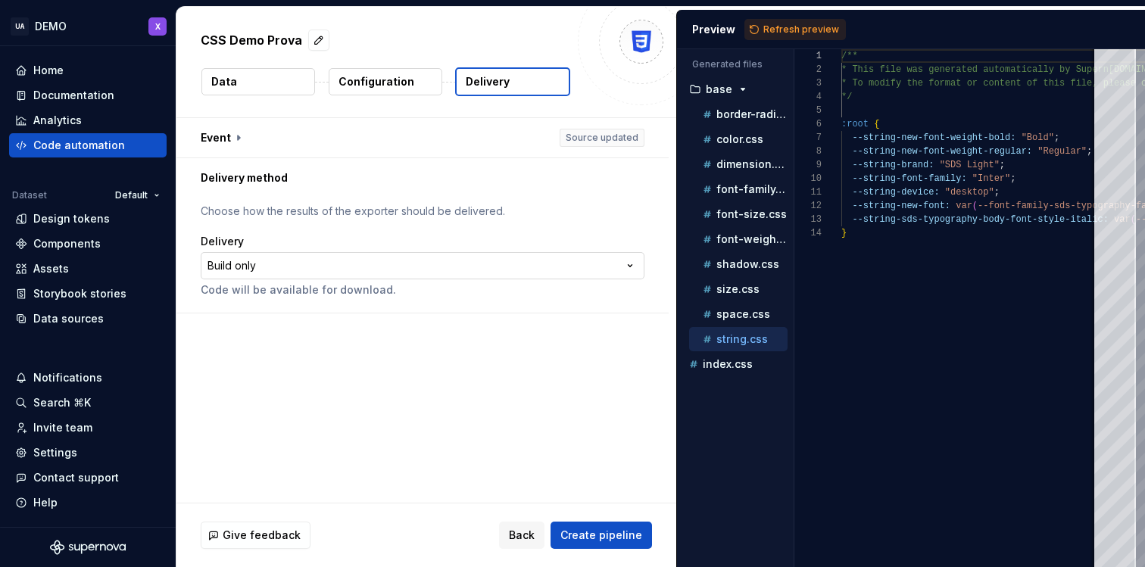
click at [248, 271] on html "**********" at bounding box center [572, 283] width 1145 height 567
click at [609, 130] on button "button" at bounding box center [423, 137] width 492 height 39
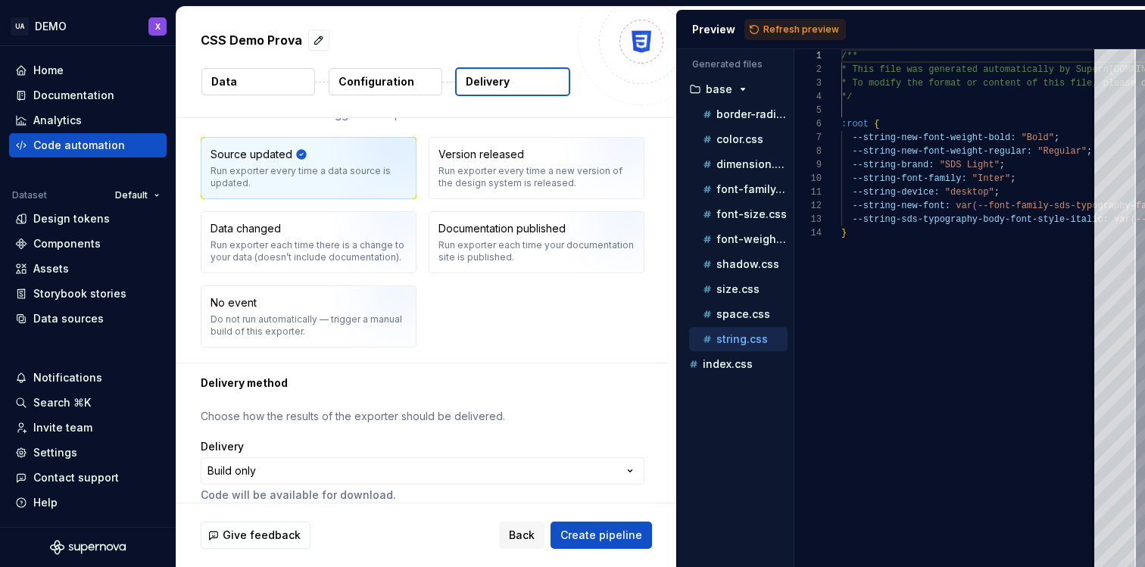
scroll to position [73, 0]
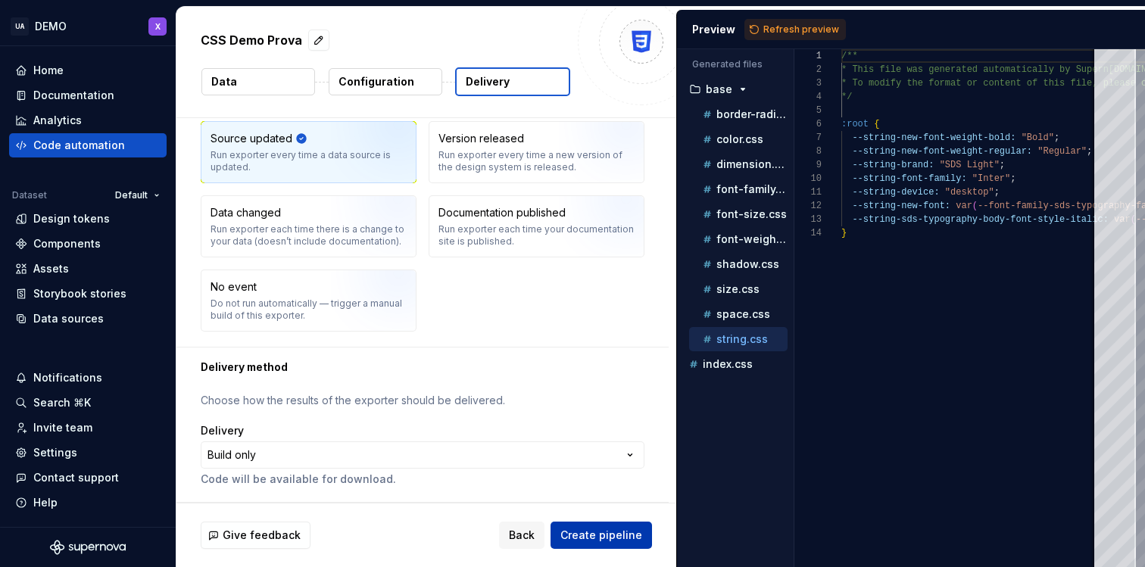
click at [603, 539] on span "Create pipeline" at bounding box center [602, 535] width 82 height 15
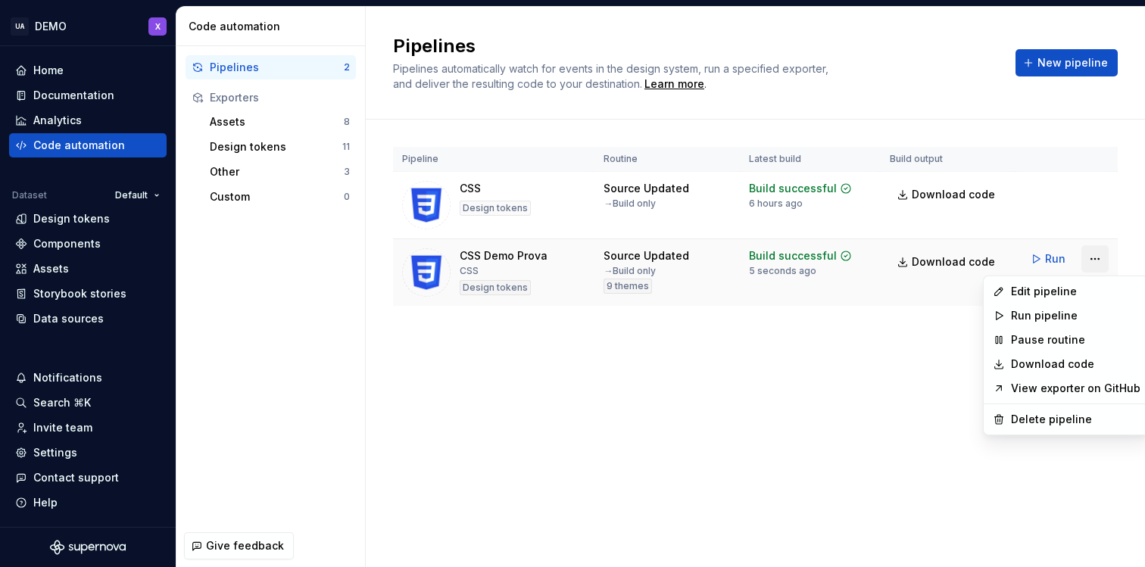
click at [1095, 261] on html "UA DEMO X Home Documentation Analytics Code automation Dataset Default Design t…" at bounding box center [572, 283] width 1145 height 567
click at [1024, 417] on div "Delete pipeline" at bounding box center [1076, 419] width 130 height 15
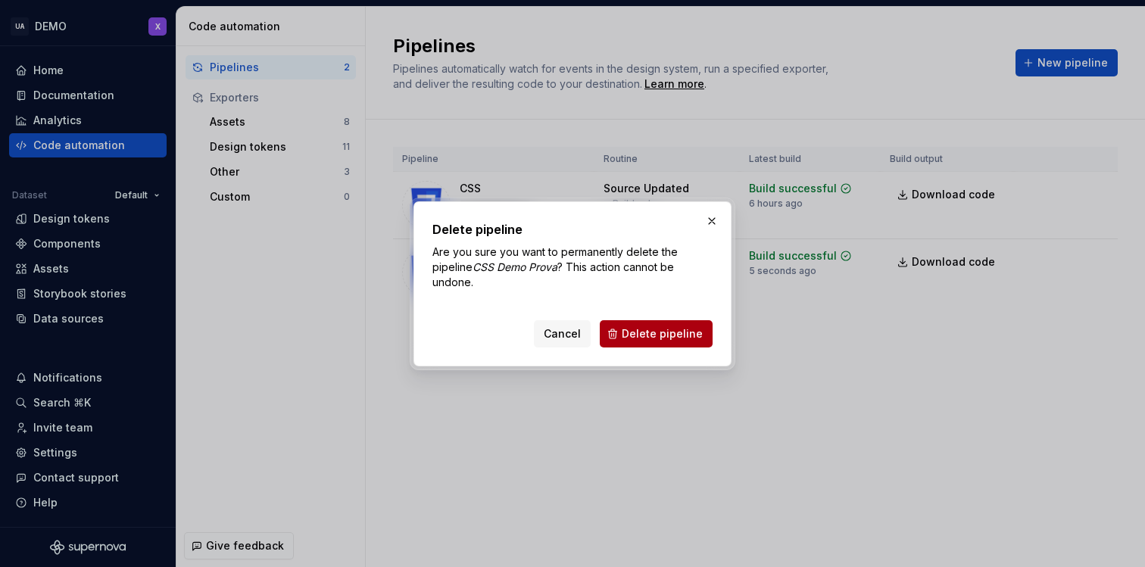
click at [689, 336] on span "Delete pipeline" at bounding box center [662, 334] width 81 height 15
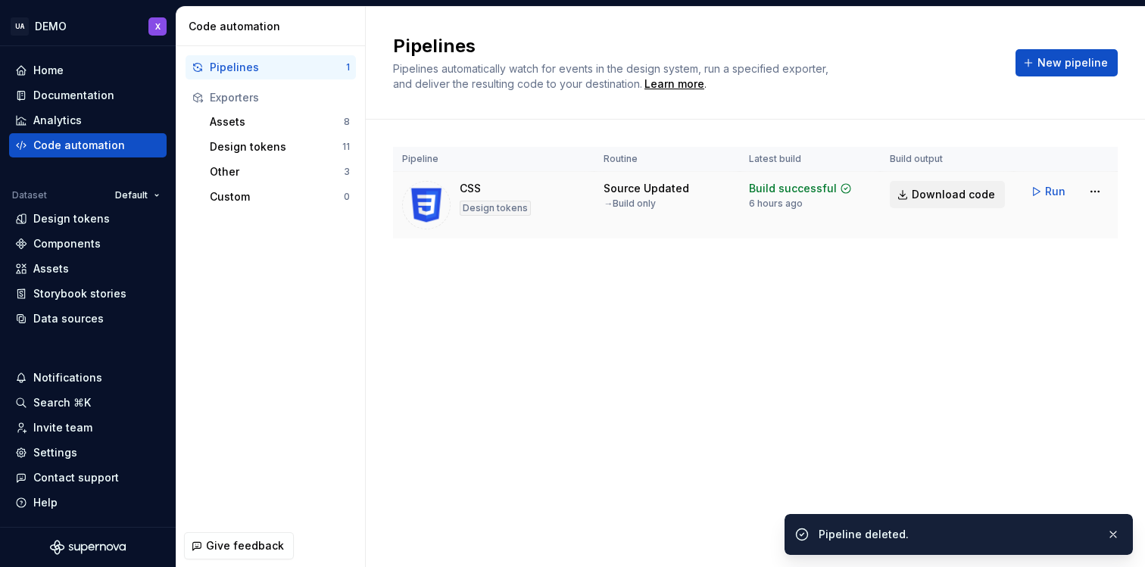
click at [975, 193] on span "Download code" at bounding box center [953, 194] width 83 height 15
